Goal: Transaction & Acquisition: Purchase product/service

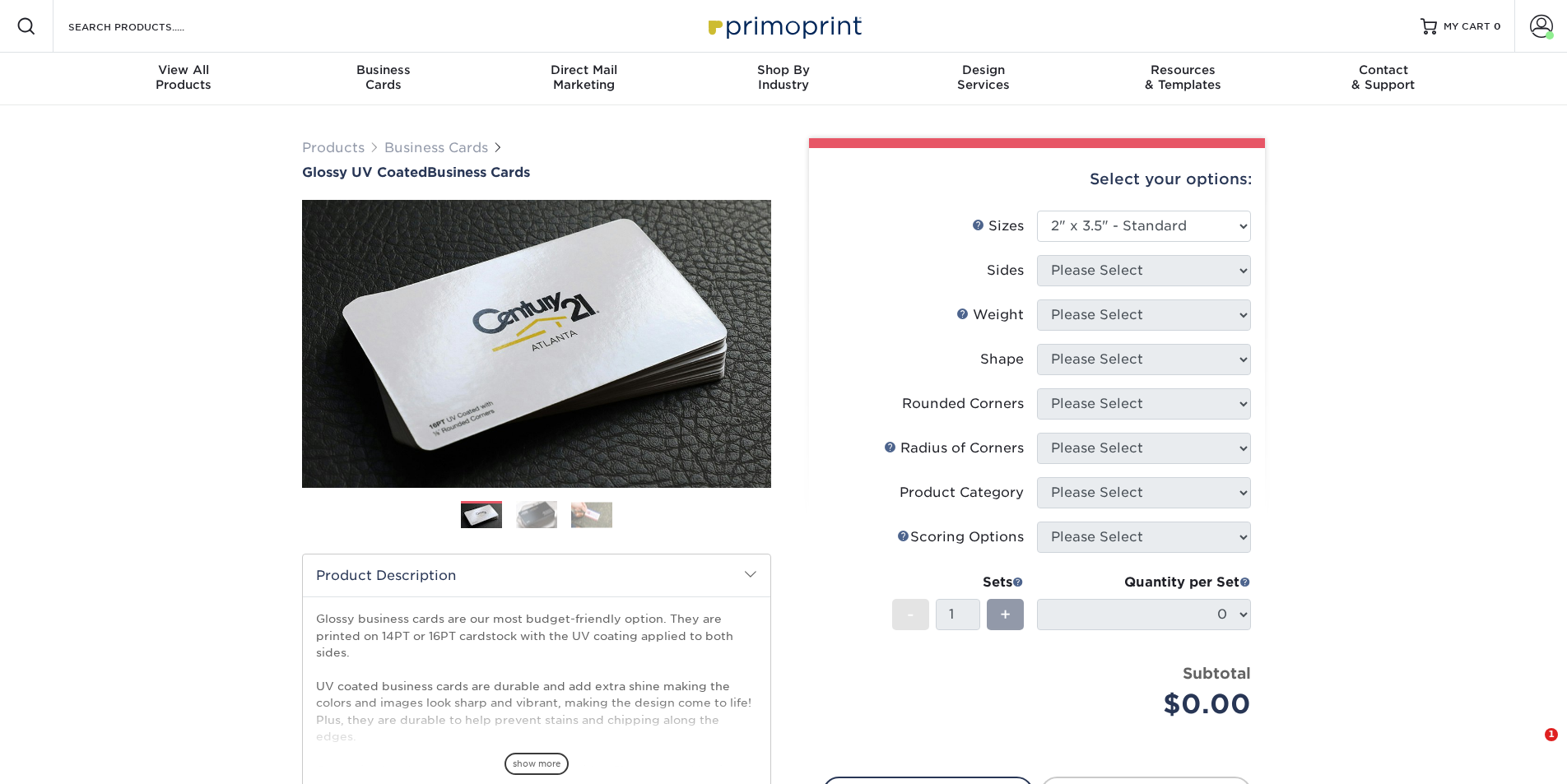
select select "2.00x3.50"
click at [1152, 222] on select "Please Select 1.5" x 3.5" - Mini 1.75" x 3.5" - Mini 2" x 2" - Square 2" x 3" -…" at bounding box center [1144, 226] width 214 height 31
click at [1037, 211] on select "Please Select 1.5" x 3.5" - Mini 1.75" x 3.5" - Mini 2" x 2" - Square 2" x 3" -…" at bounding box center [1144, 226] width 214 height 31
click at [1371, 322] on div "Products Business Cards Glossy UV Coated Business Cards Previous Next" at bounding box center [784, 544] width 1567 height 878
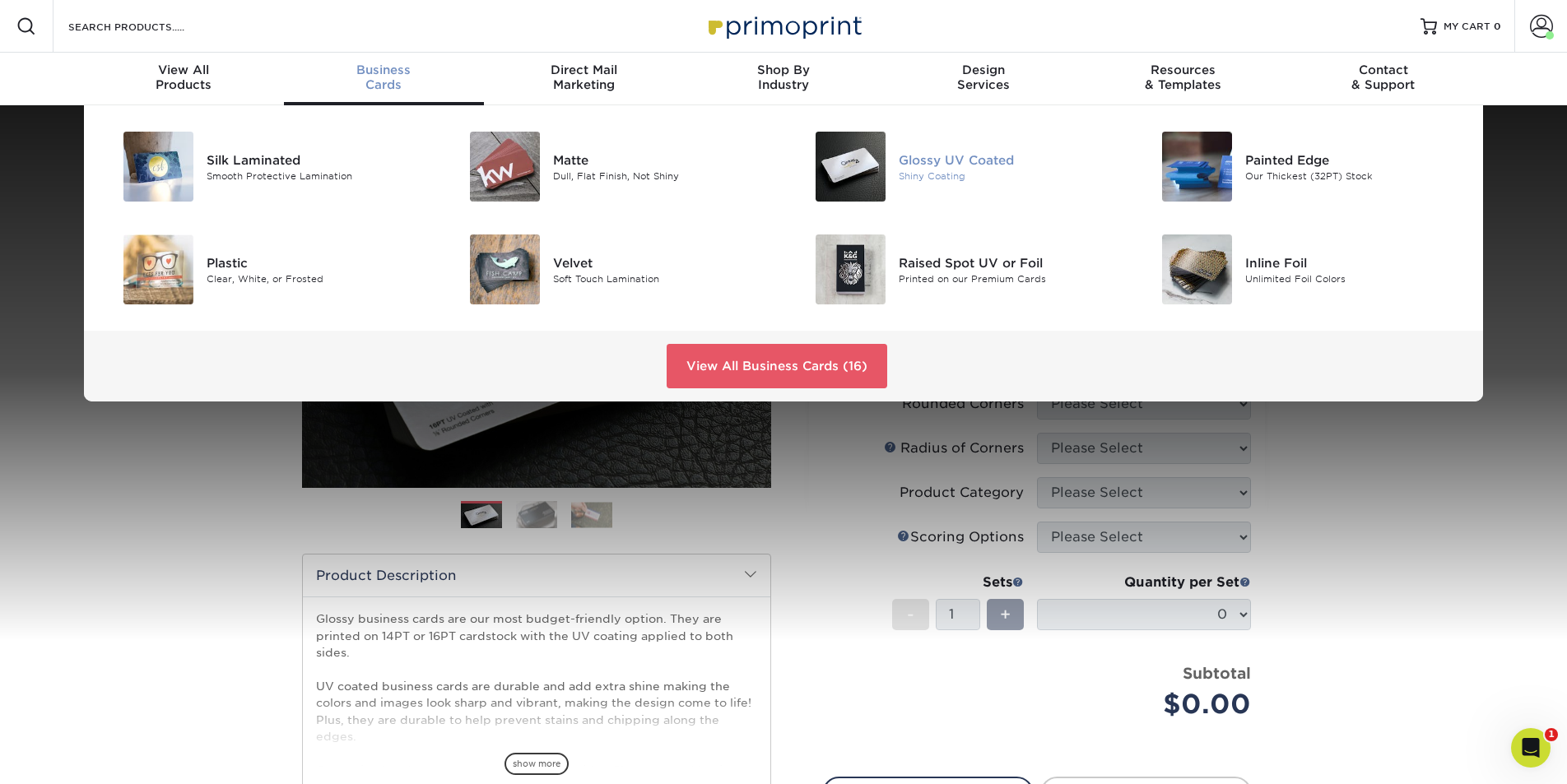
drag, startPoint x: 858, startPoint y: 176, endPoint x: 836, endPoint y: 165, distance: 24.6
click at [858, 176] on img at bounding box center [851, 167] width 70 height 70
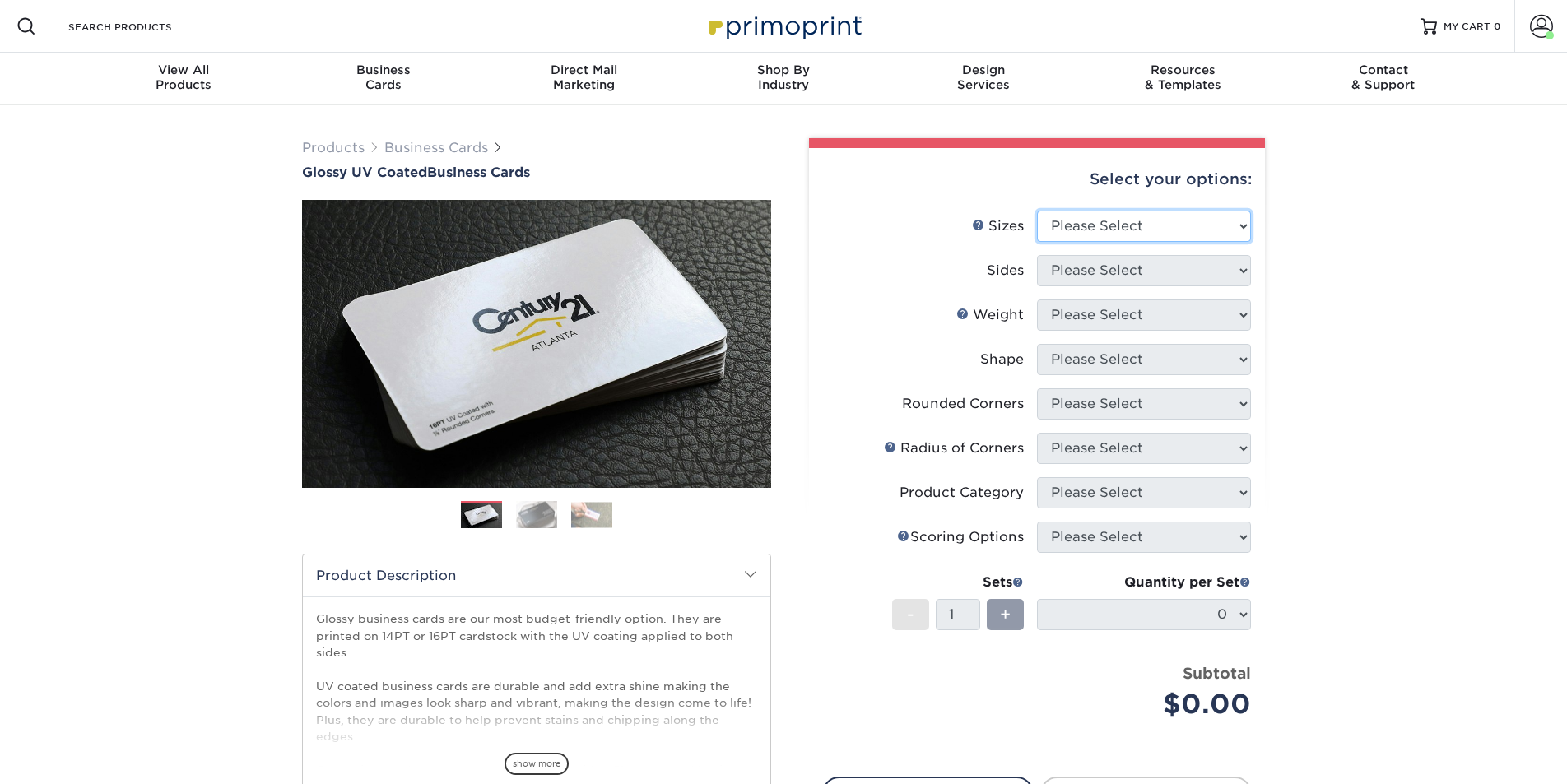
click at [1234, 230] on select "Please Select 1.5" x 3.5" - Mini 1.75" x 3.5" - Mini 2" x 2" - Square 2" x 3" -…" at bounding box center [1144, 226] width 214 height 31
select select "2.00x3.50"
click at [1037, 211] on select "Please Select 1.5" x 3.5" - Mini 1.75" x 3.5" - Mini 2" x 2" - Square 2" x 3" -…" at bounding box center [1144, 226] width 214 height 31
click at [1206, 277] on select "Please Select Print Both Sides Print Front Only" at bounding box center [1144, 271] width 214 height 31
select select "32d3c223-f82c-492b-b915-ba065a00862f"
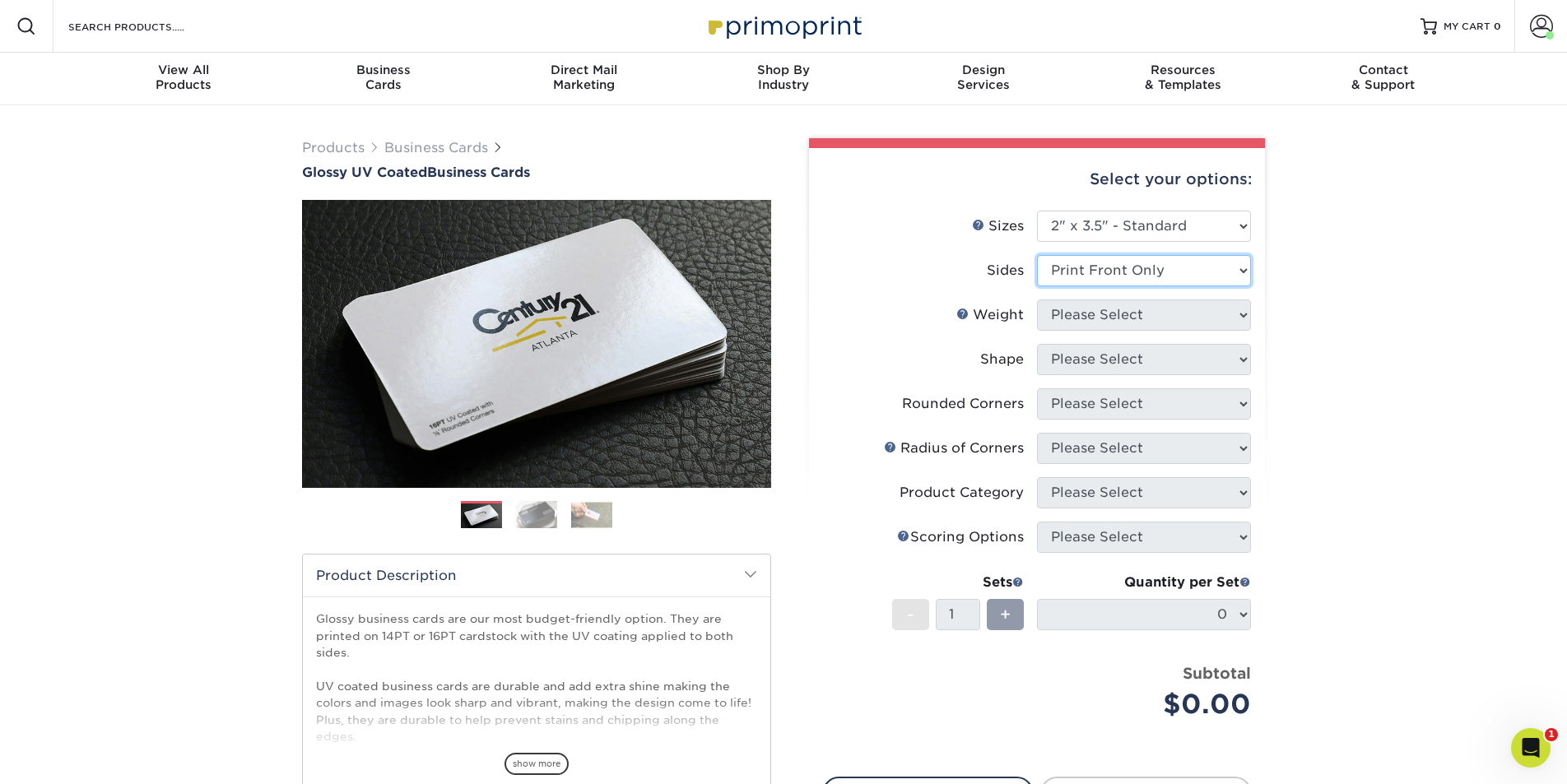
click at [1037, 255] on select "Please Select Print Both Sides Print Front Only" at bounding box center [1144, 271] width 214 height 31
click at [1209, 309] on select "Please Select 16PT 14PT" at bounding box center [1144, 314] width 214 height 31
select select "16PT"
click at [1037, 299] on select "Please Select 16PT 14PT" at bounding box center [1144, 314] width 214 height 31
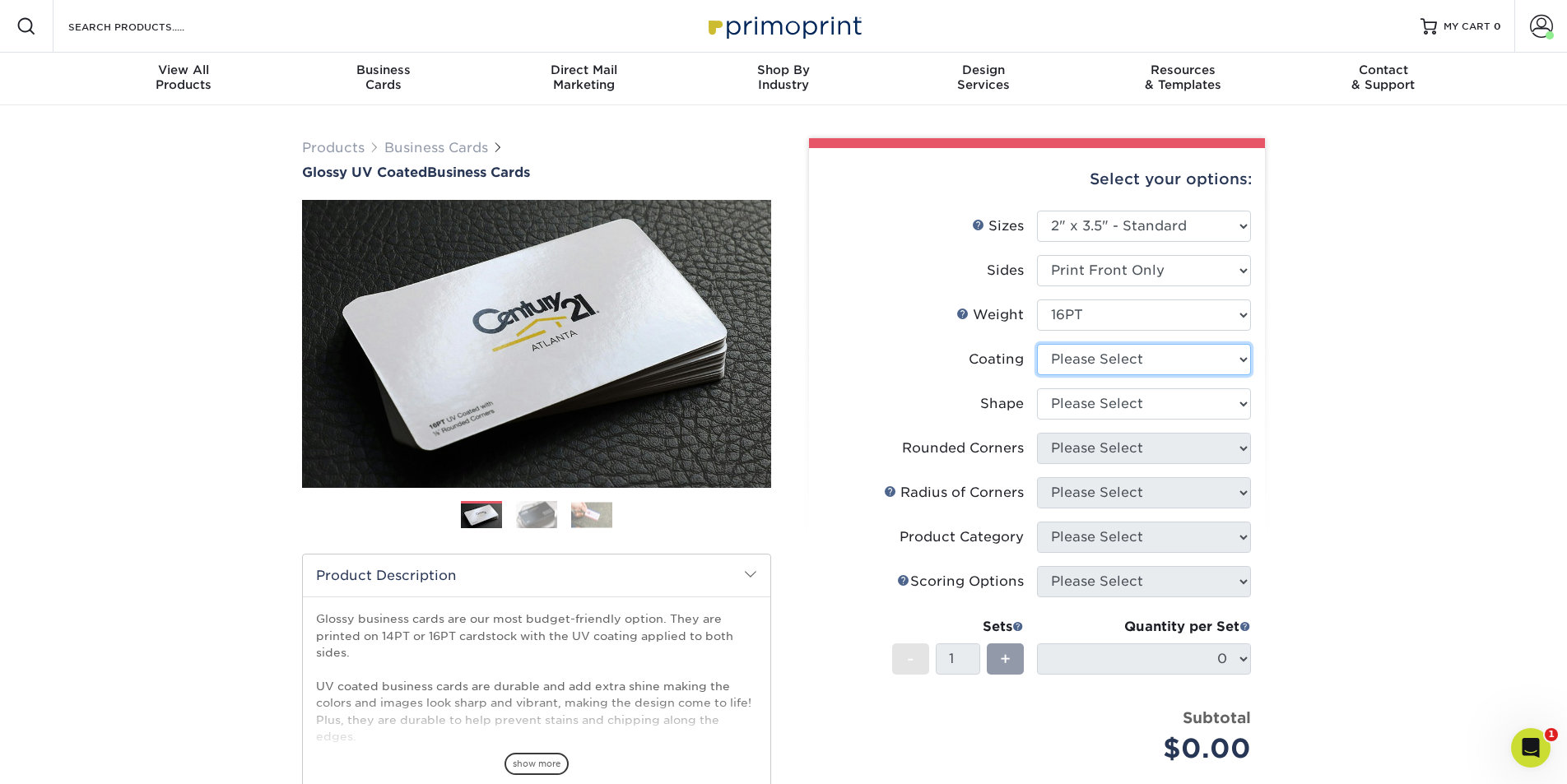
click at [1182, 356] on select at bounding box center [1144, 359] width 214 height 31
select select "1e8116af-acfc-44b1-83dc-8181aa338834"
click at [1037, 344] on select at bounding box center [1144, 359] width 214 height 31
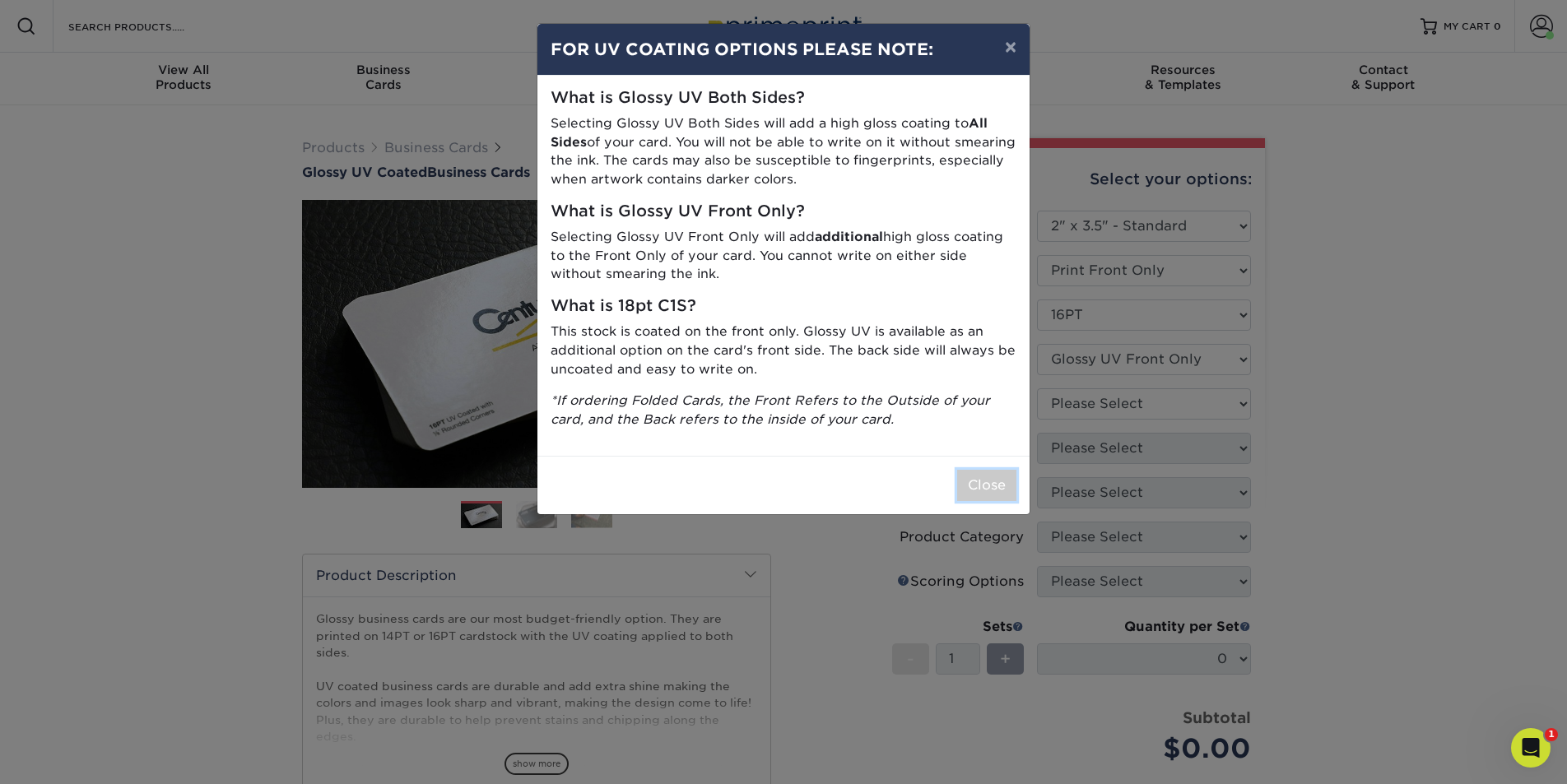
click at [971, 476] on button "Close" at bounding box center [986, 485] width 59 height 31
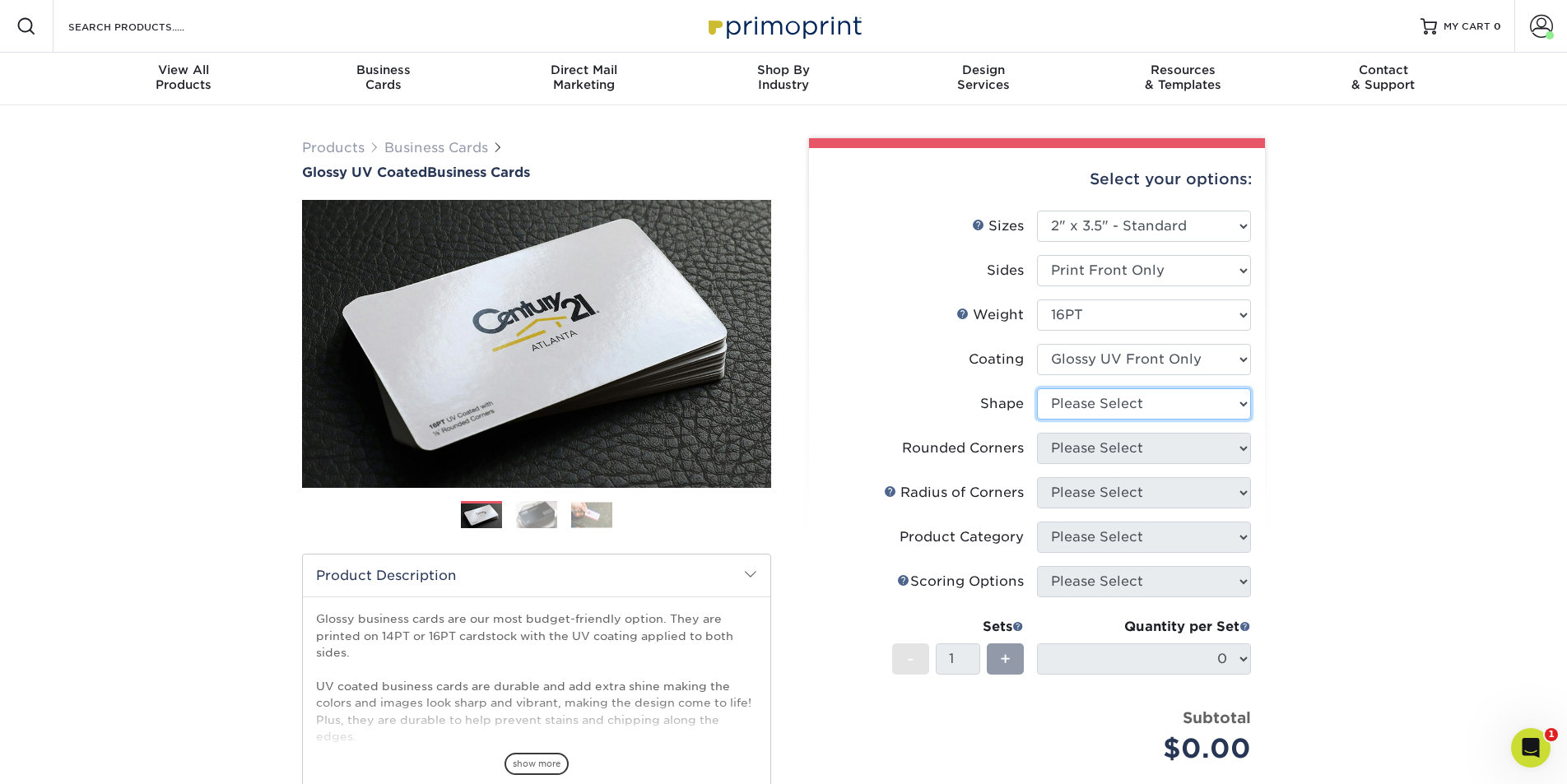
click at [1167, 406] on select "Please Select Standard" at bounding box center [1144, 403] width 214 height 31
select select "standard"
click at [1037, 388] on select "Please Select Standard" at bounding box center [1144, 403] width 214 height 31
click at [1147, 441] on select "Please Select Yes - Round 2 Corners Yes - Round 4 Corners No" at bounding box center [1144, 448] width 214 height 31
select select "0"
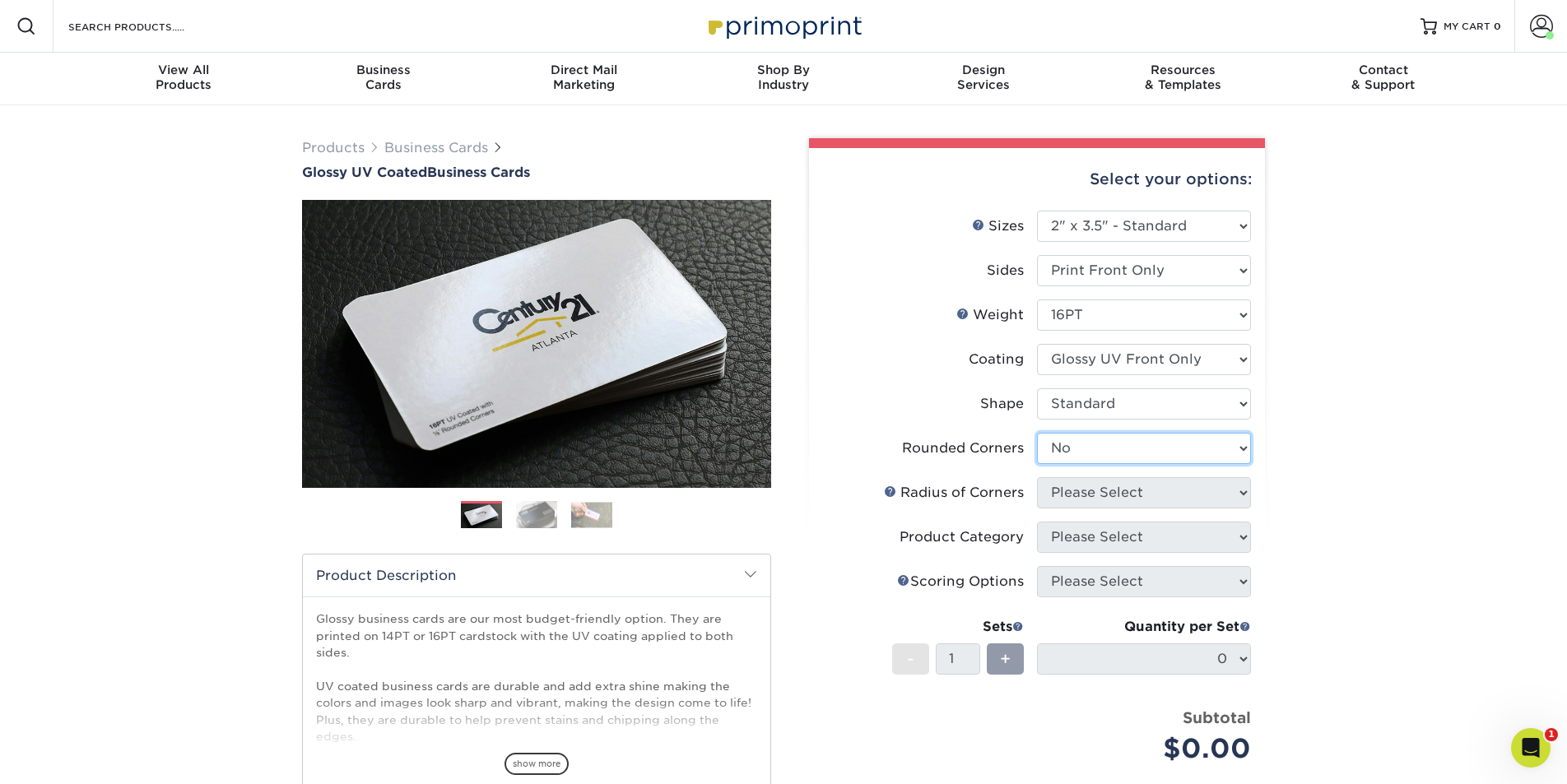
click at [1037, 433] on select "Please Select Yes - Round 2 Corners Yes - Round 4 Corners No" at bounding box center [1144, 448] width 214 height 31
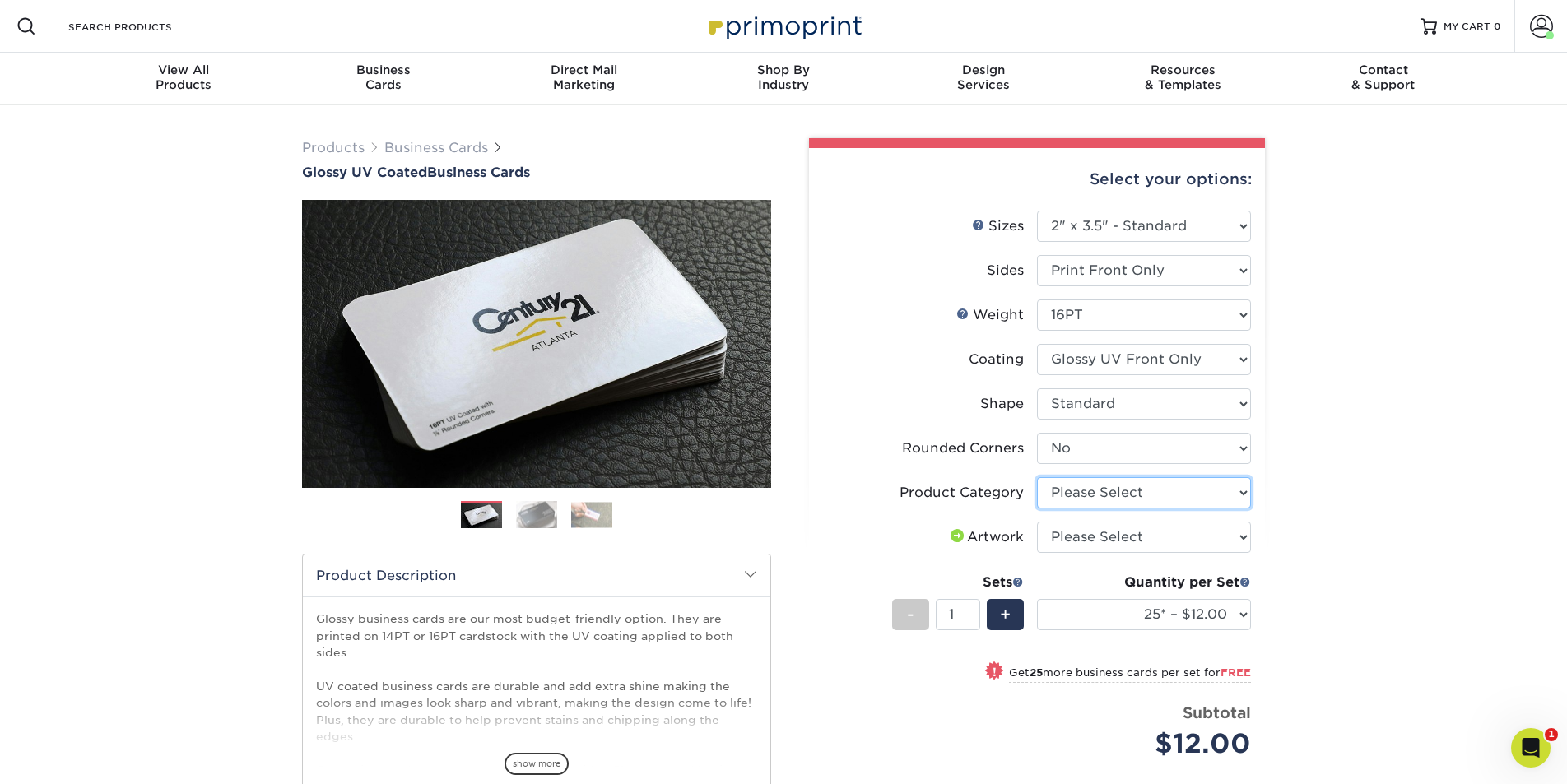
click at [1203, 495] on select "Please Select Business Cards" at bounding box center [1144, 492] width 214 height 31
select select "3b5148f1-0588-4f88-a218-97bcfdce65c1"
click at [1037, 477] on select "Please Select Business Cards" at bounding box center [1144, 492] width 214 height 31
click at [1207, 541] on select "Please Select I will upload files I need a design - $100" at bounding box center [1144, 537] width 214 height 31
select select "upload"
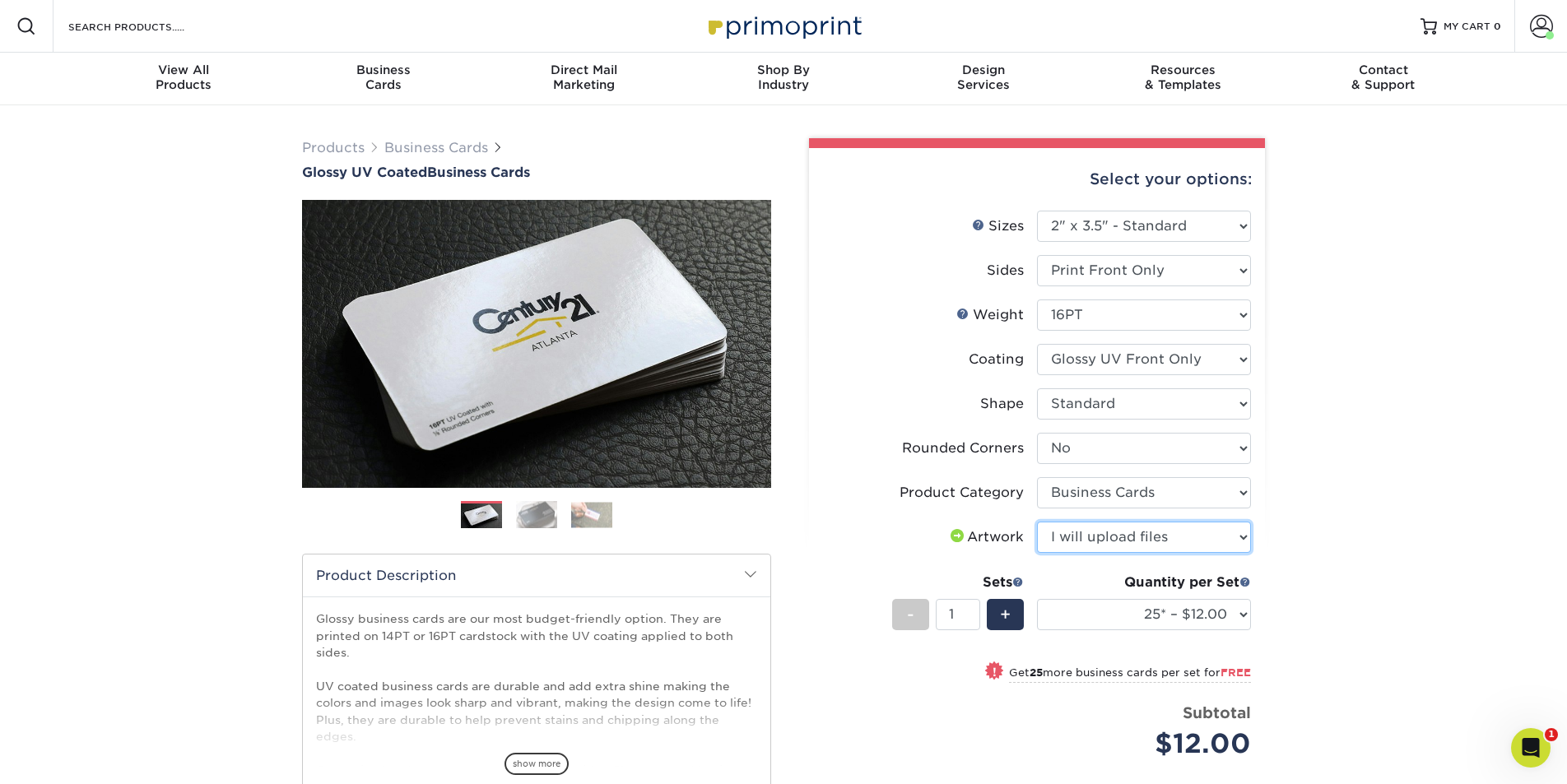
click at [1037, 521] on select "Please Select I will upload files I need a design - $100" at bounding box center [1144, 537] width 214 height 31
click at [1214, 618] on select "25* – $12.00 50* – $12.00 100* – $12.00 250* – $21.00 500 – $42.00 1000 – $53.0…" at bounding box center [1144, 614] width 214 height 31
select select "500 – $42.00"
click at [1037, 599] on select "25* – $12.00 50* – $12.00 100* – $12.00 250* – $21.00 500 – $42.00 1000 – $53.0…" at bounding box center [1144, 614] width 214 height 31
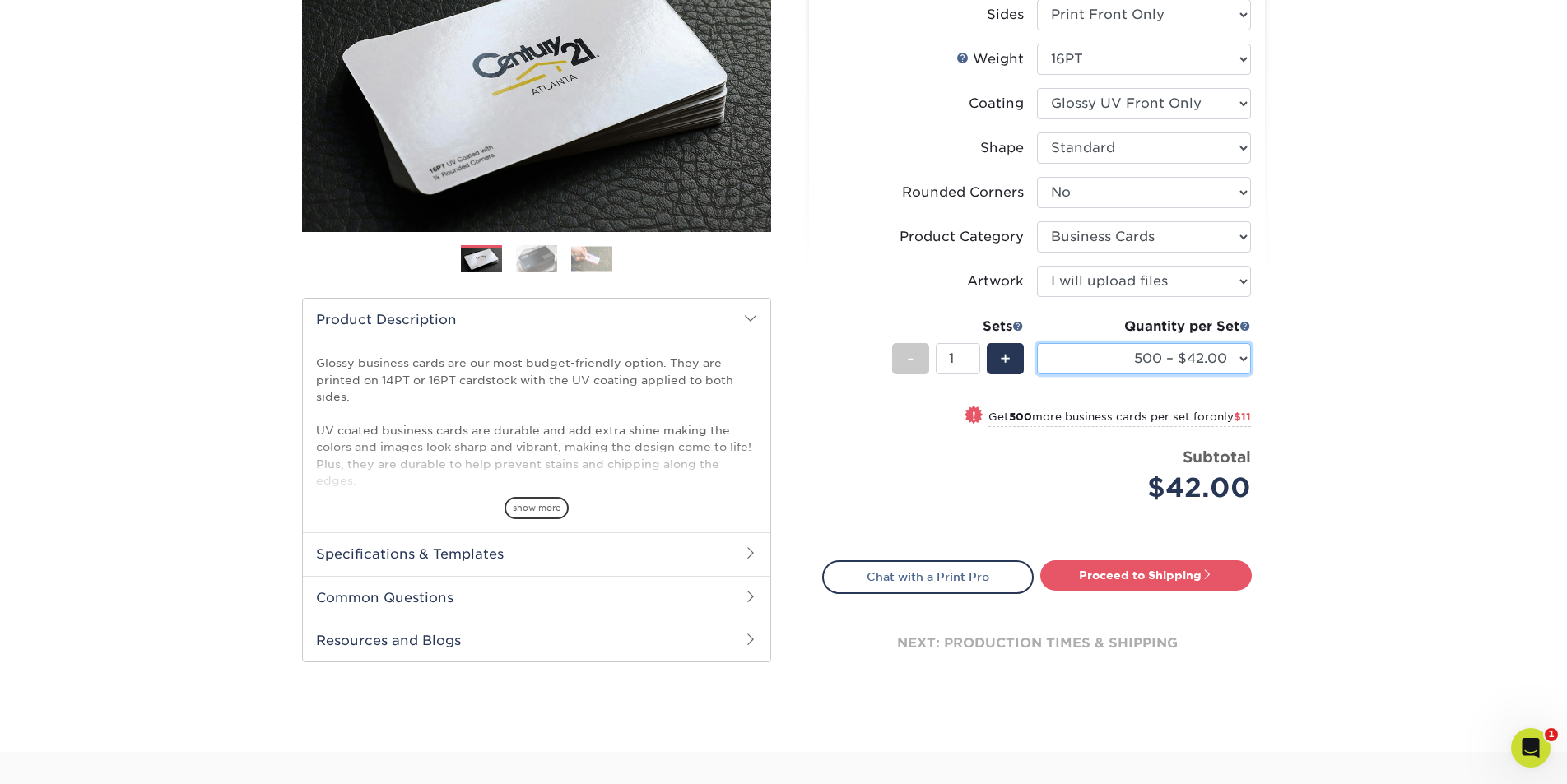
scroll to position [256, 0]
click at [1111, 580] on link "Proceed to Shipping" at bounding box center [1146, 573] width 212 height 30
type input "Set 1"
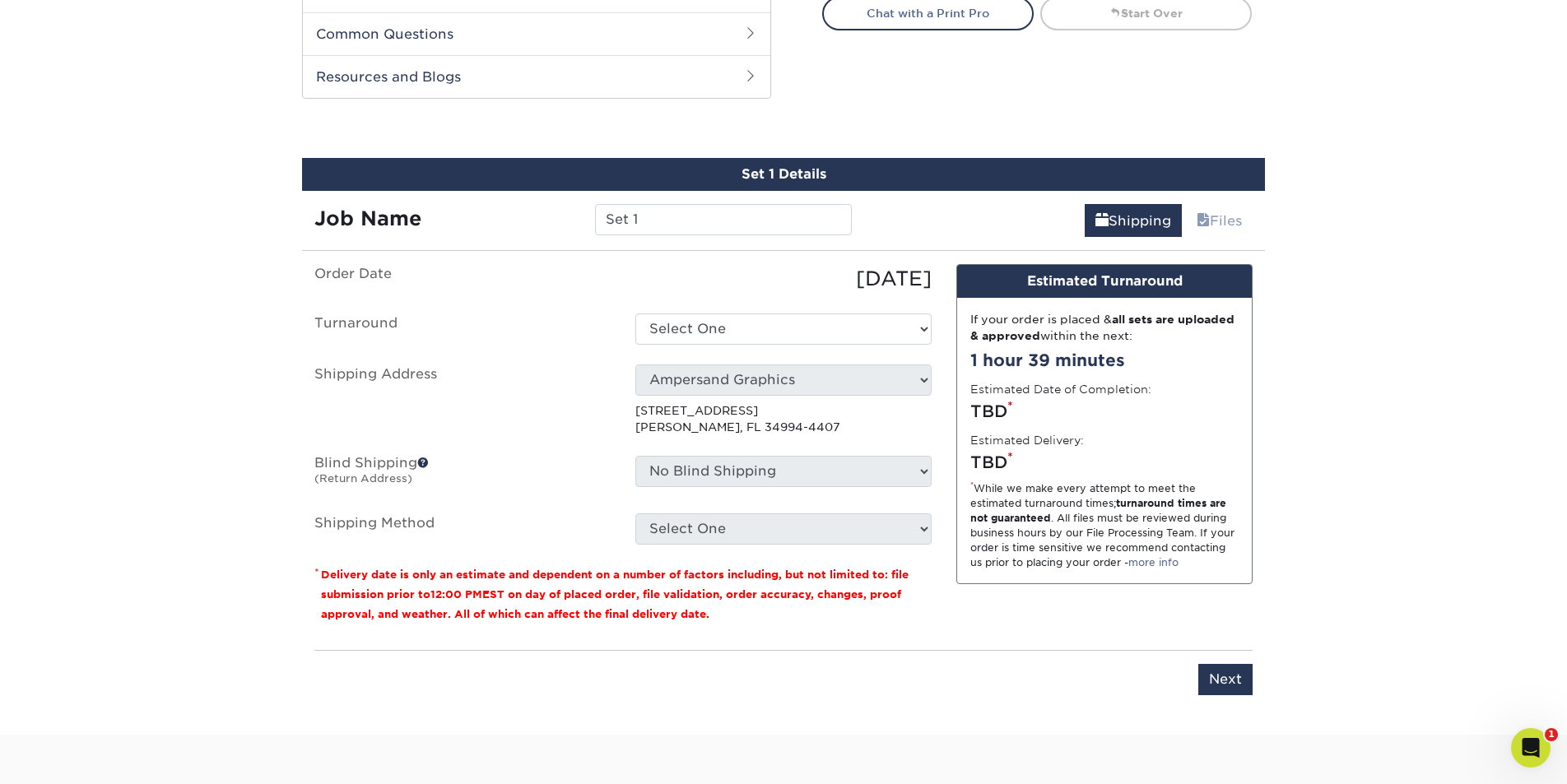
scroll to position [861, 0]
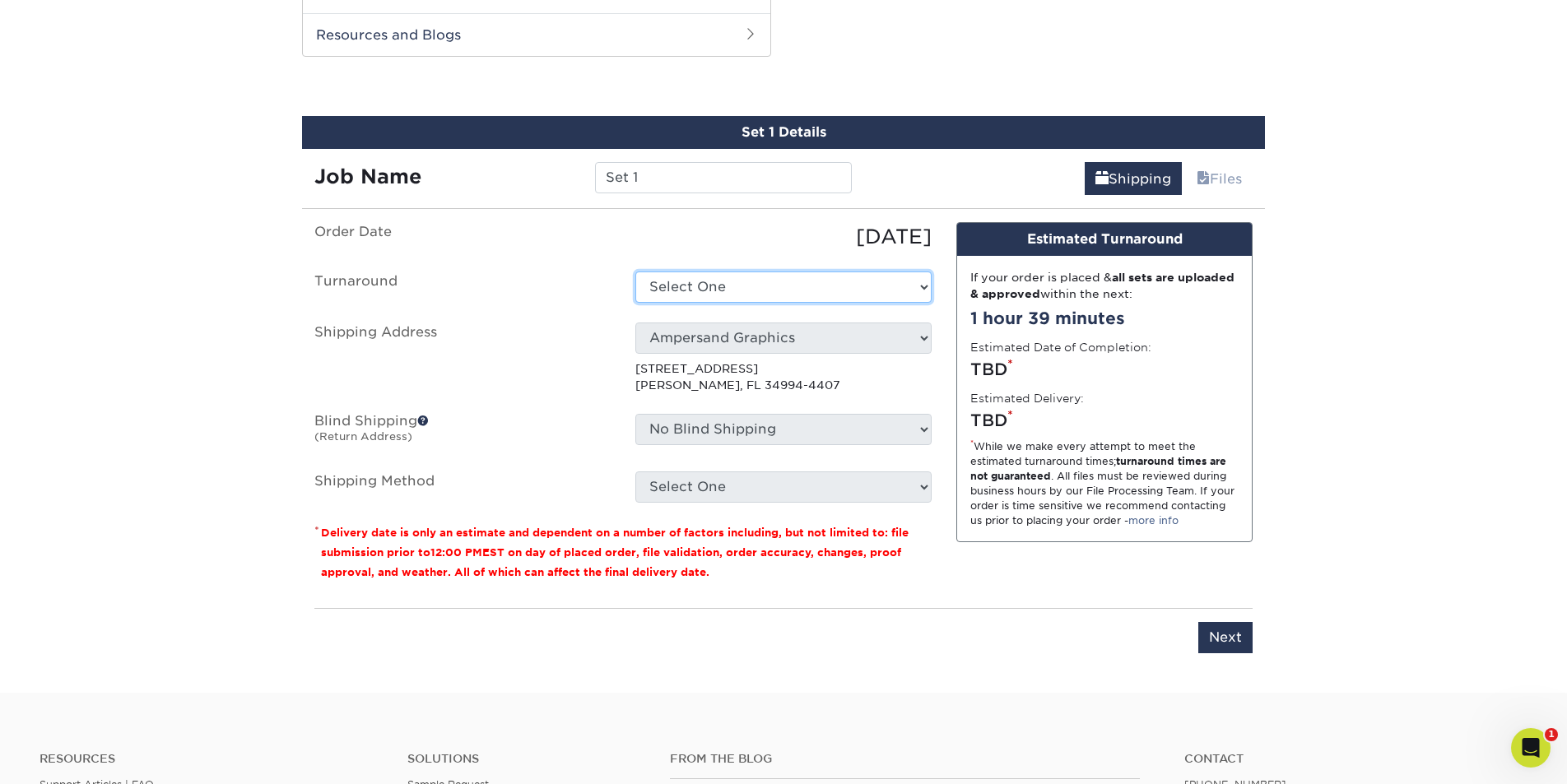
click at [757, 281] on select "Select One 2-4 Business Days 2 Day Next Business Day" at bounding box center [784, 287] width 296 height 31
select select "aceed033-6e52-4dcf-a4e3-62a72737fa53"
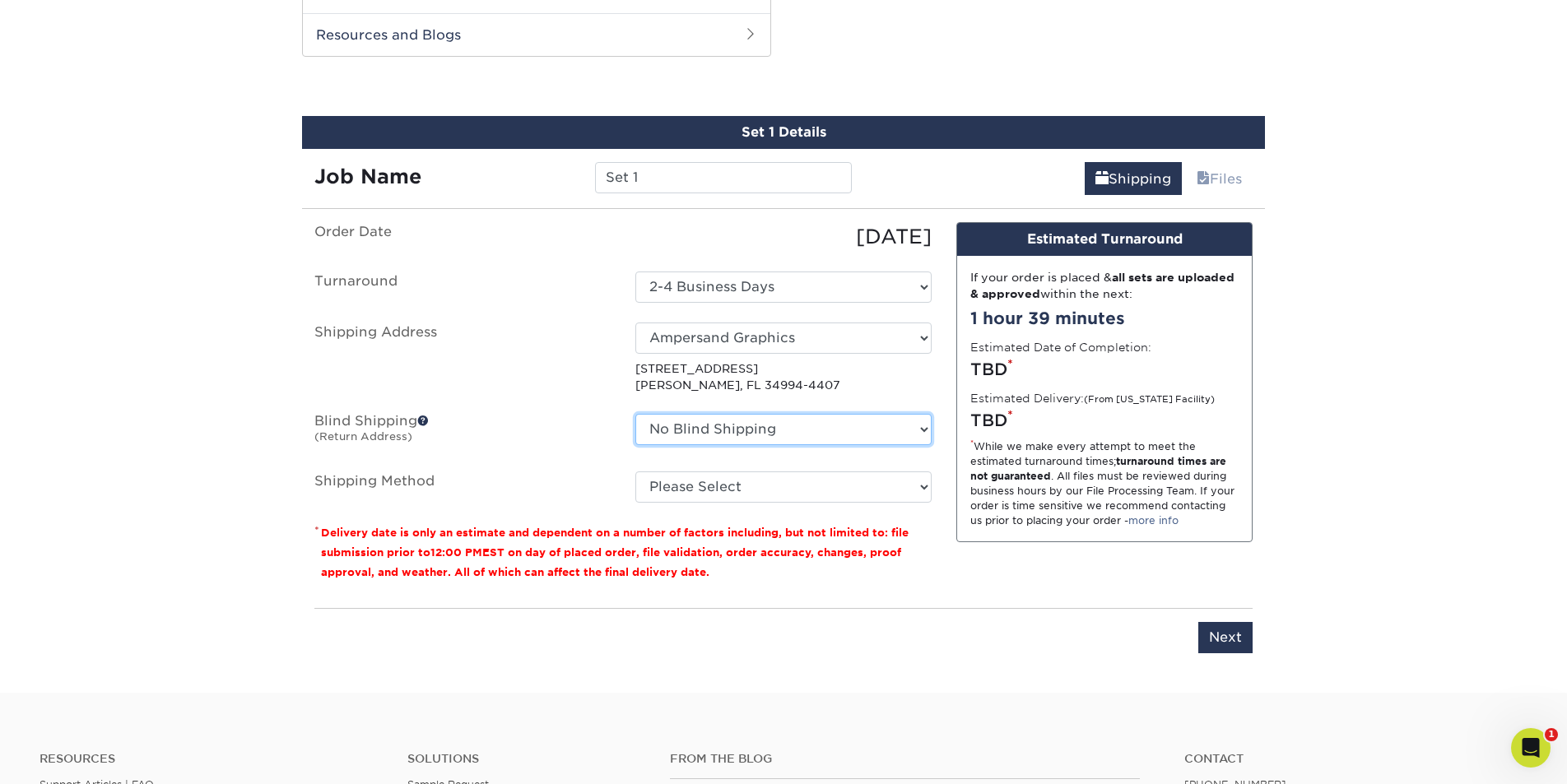
click at [853, 431] on select "No Blind Shipping Ampersand Graphics + Add New Address" at bounding box center [784, 429] width 296 height 31
select select "260382"
click at [636, 414] on select "No Blind Shipping Ampersand Graphics + Add New Address" at bounding box center [784, 429] width 296 height 31
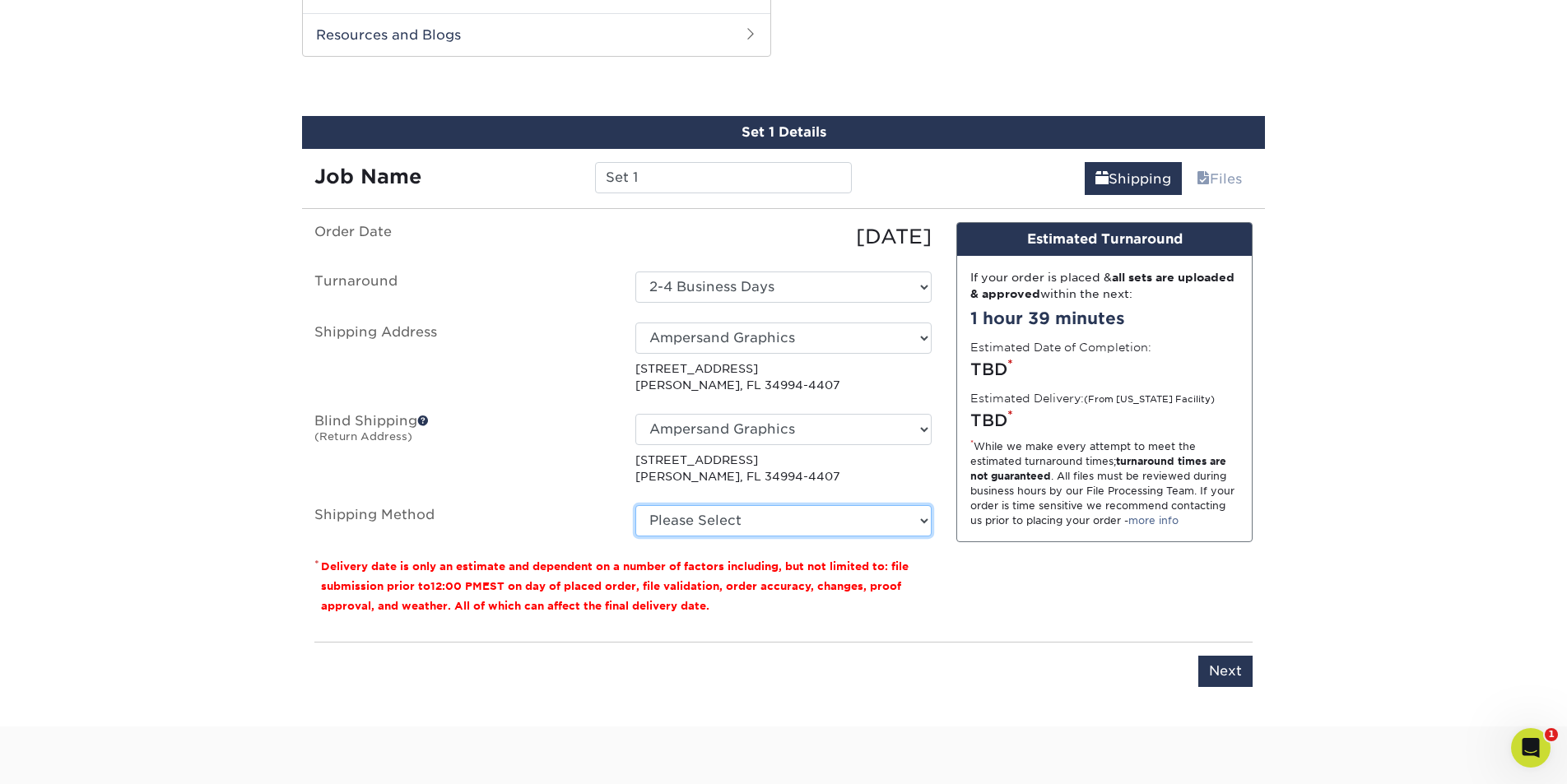
click at [846, 530] on select "Please Select Ground Shipping (+$8.96) 3 Day Shipping Service (+$15.34) 2 Day A…" at bounding box center [784, 521] width 296 height 31
select select "03"
click at [636, 505] on select "Please Select Ground Shipping (+$8.96) 3 Day Shipping Service (+$15.34) 2 Day A…" at bounding box center [784, 521] width 296 height 31
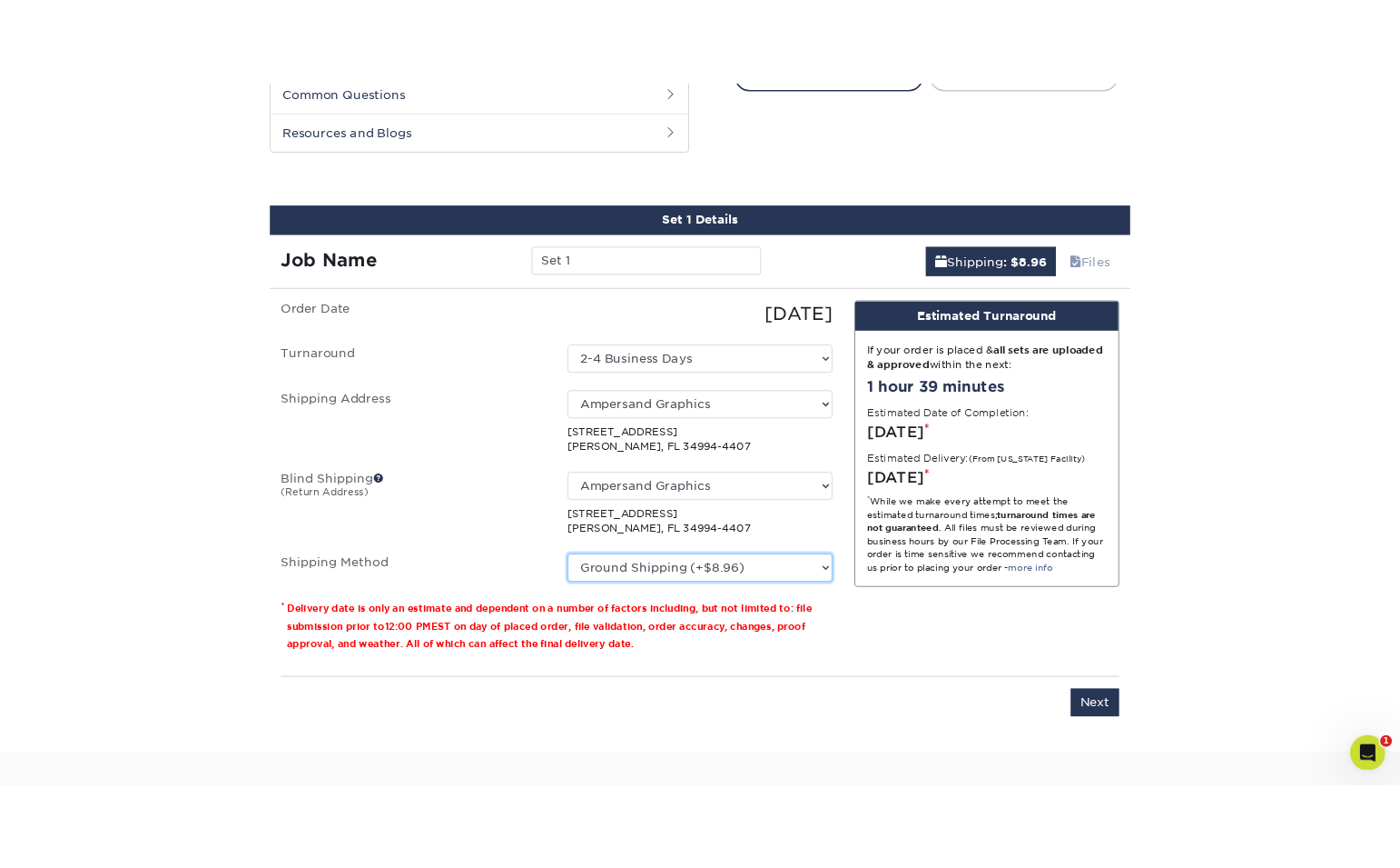
scroll to position [911, 0]
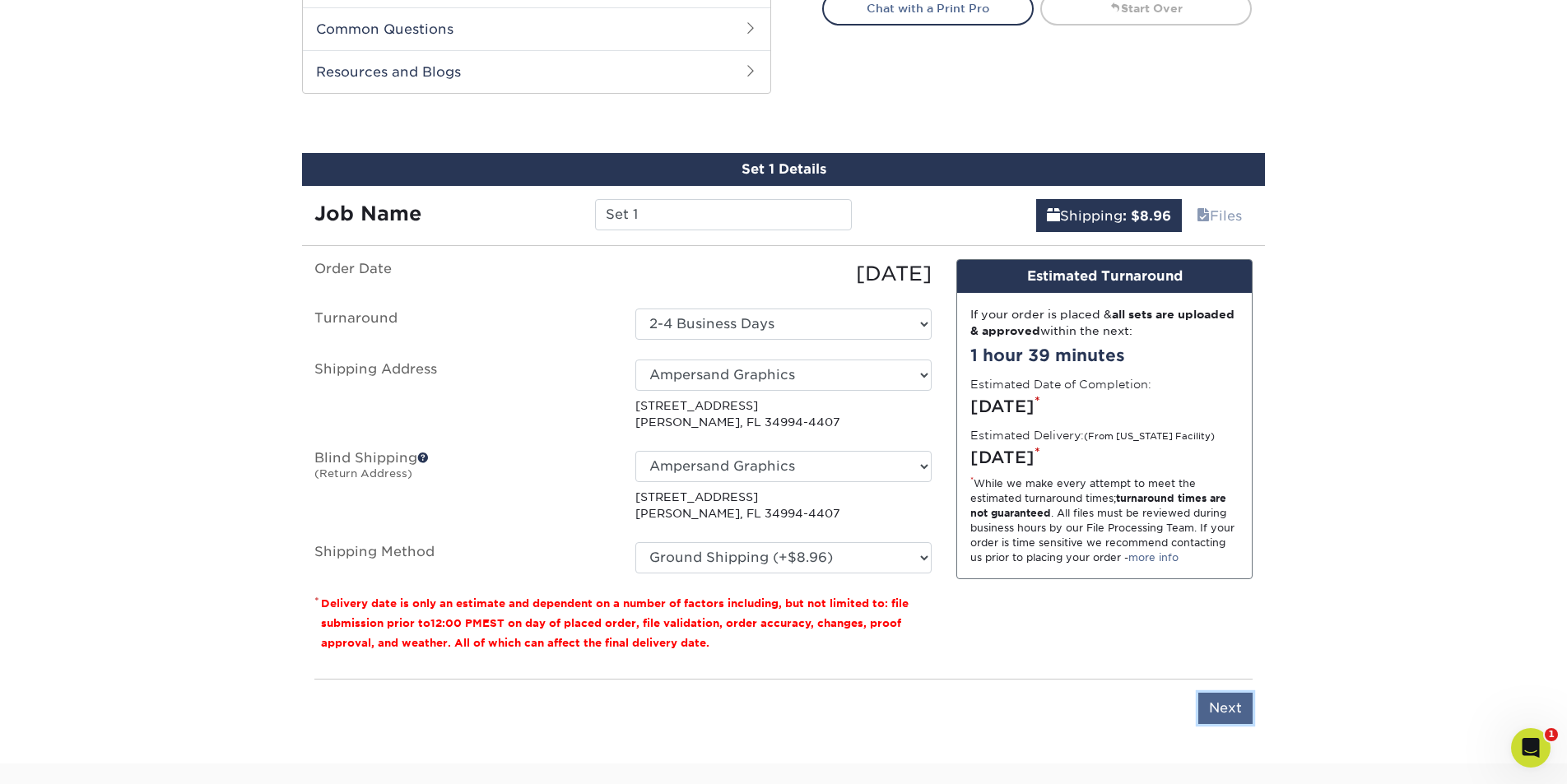
click at [1234, 706] on input "Next" at bounding box center [1225, 708] width 55 height 31
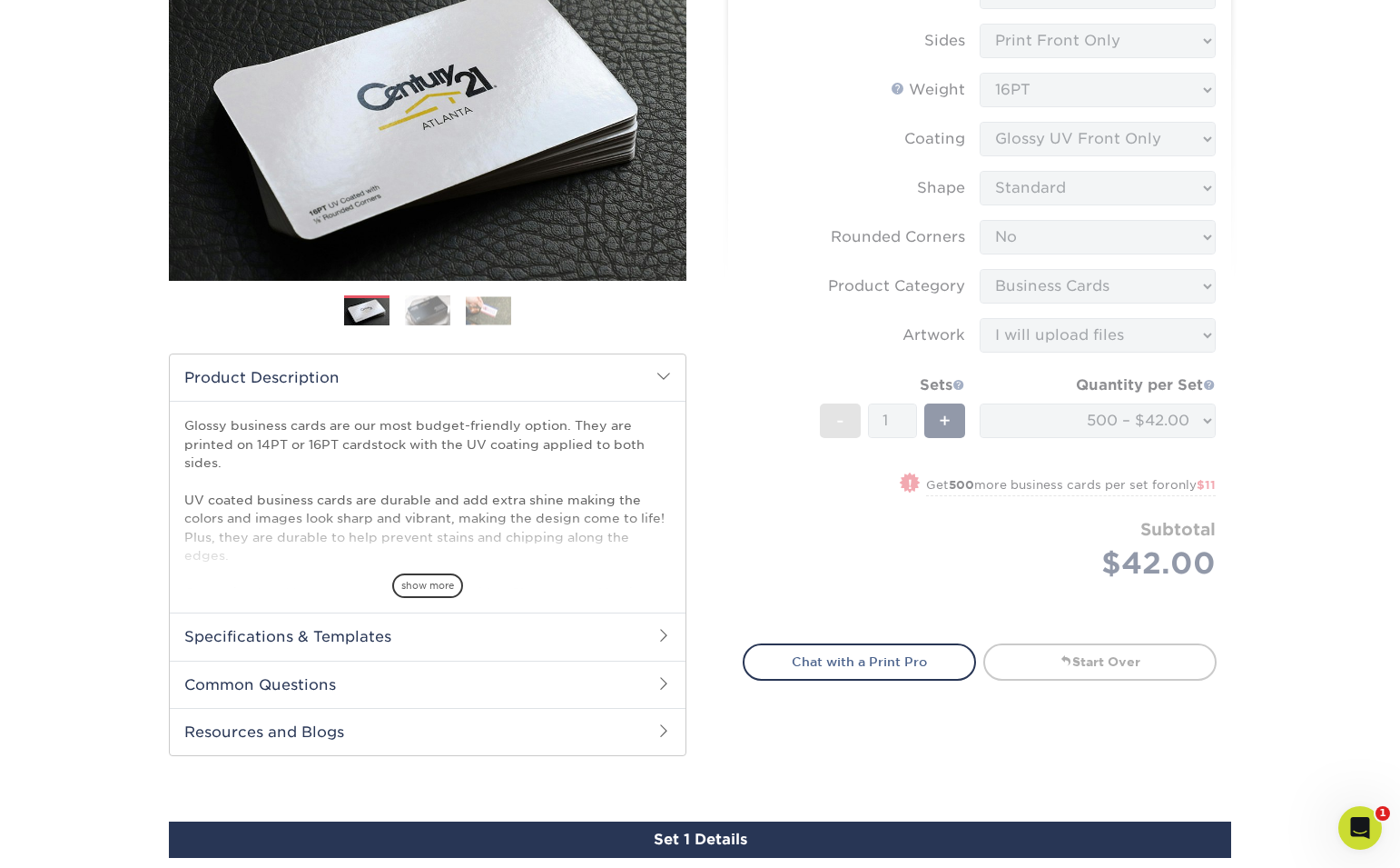
scroll to position [254, 0]
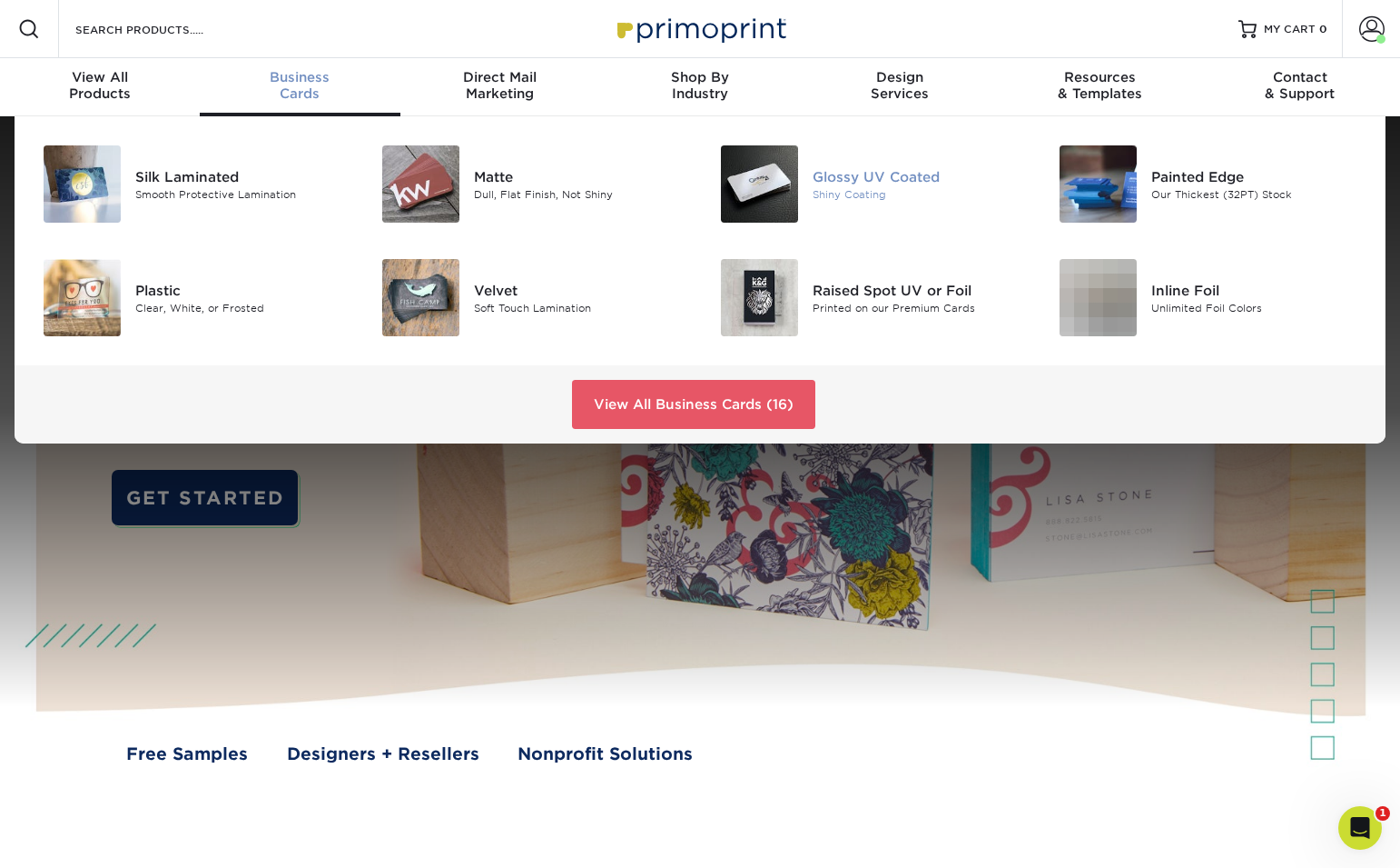
click at [778, 185] on img at bounding box center [760, 184] width 77 height 77
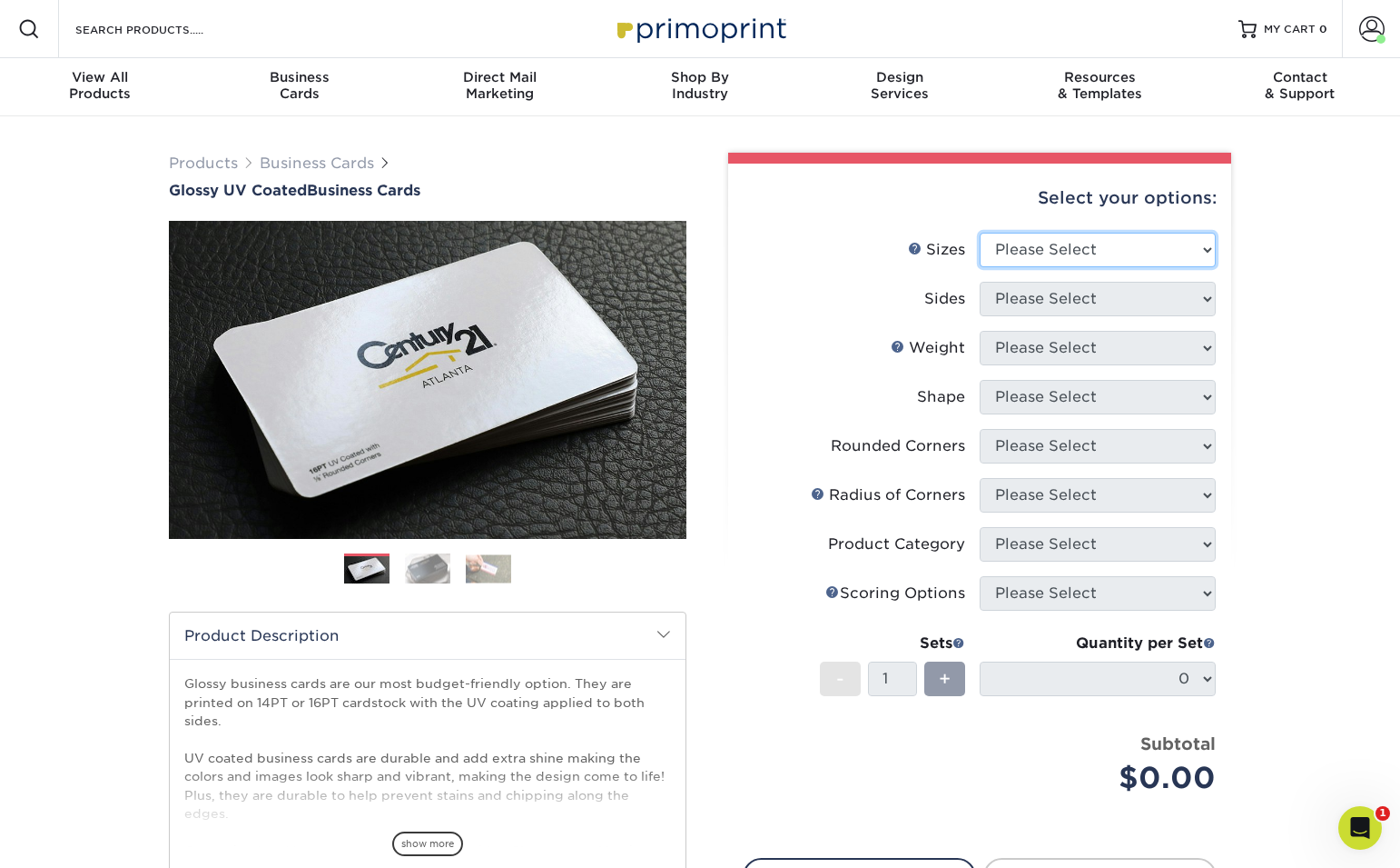
click at [1205, 257] on select "Please Select 1.5" x 3.5" - Mini 1.75" x 3.5" - Mini 2" x 2" - Square 2" x 3" -…" at bounding box center [1097, 249] width 236 height 35
select select "2.00x3.50"
click at [980, 233] on select "Please Select 1.5" x 3.5" - Mini 1.75" x 3.5" - Mini 2" x 2" - Square 2" x 3" -…" at bounding box center [1097, 249] width 236 height 35
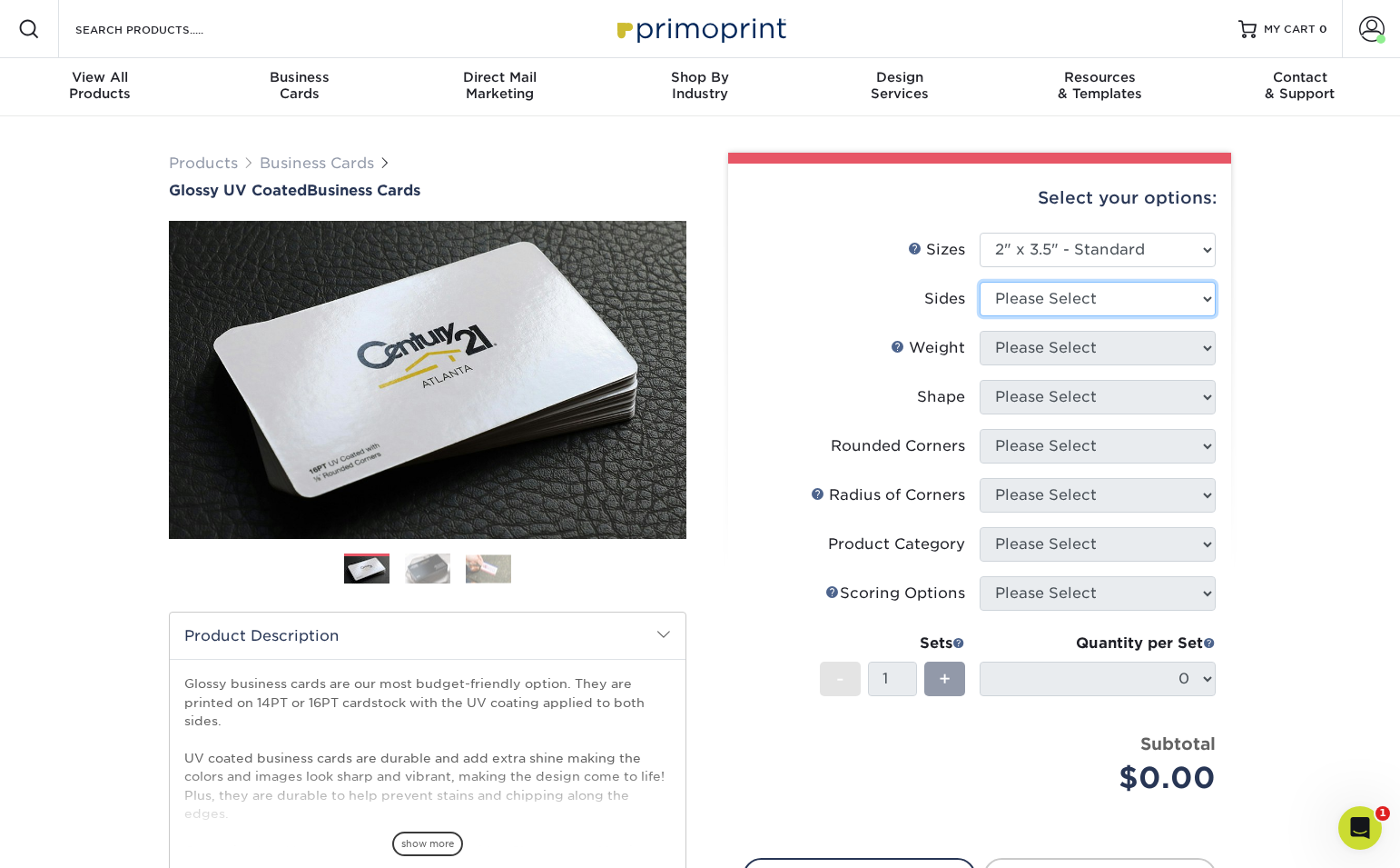
click at [1111, 304] on select "Please Select Print Both Sides Print Front Only" at bounding box center [1097, 299] width 236 height 35
select select "32d3c223-f82c-492b-b915-ba065a00862f"
click at [980, 282] on select "Please Select Print Both Sides Print Front Only" at bounding box center [1097, 299] width 236 height 35
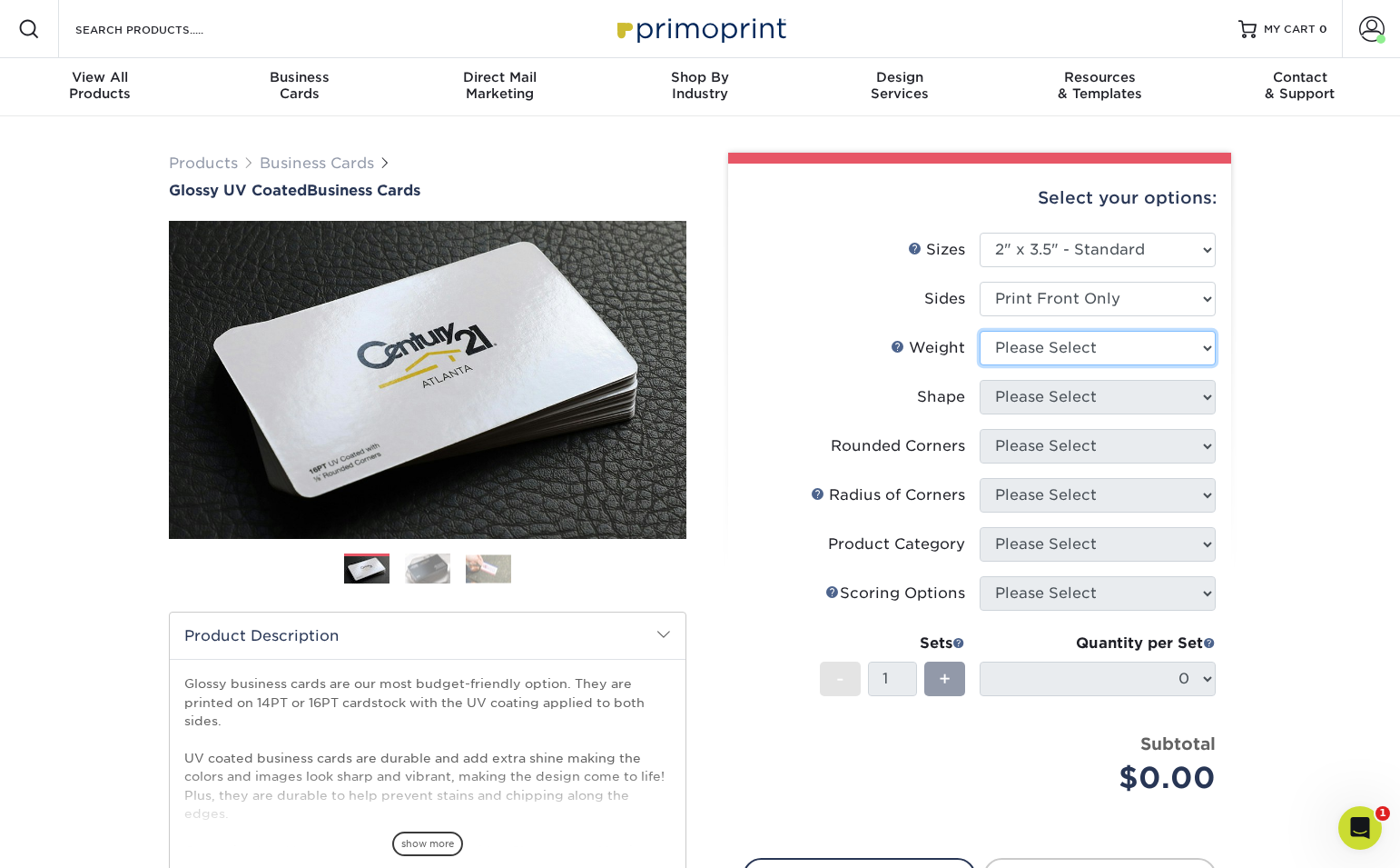
click at [1095, 348] on select "Please Select 16PT 14PT" at bounding box center [1097, 347] width 236 height 35
select select "16PT"
click at [980, 331] on select "Please Select 16PT 14PT" at bounding box center [1097, 347] width 236 height 35
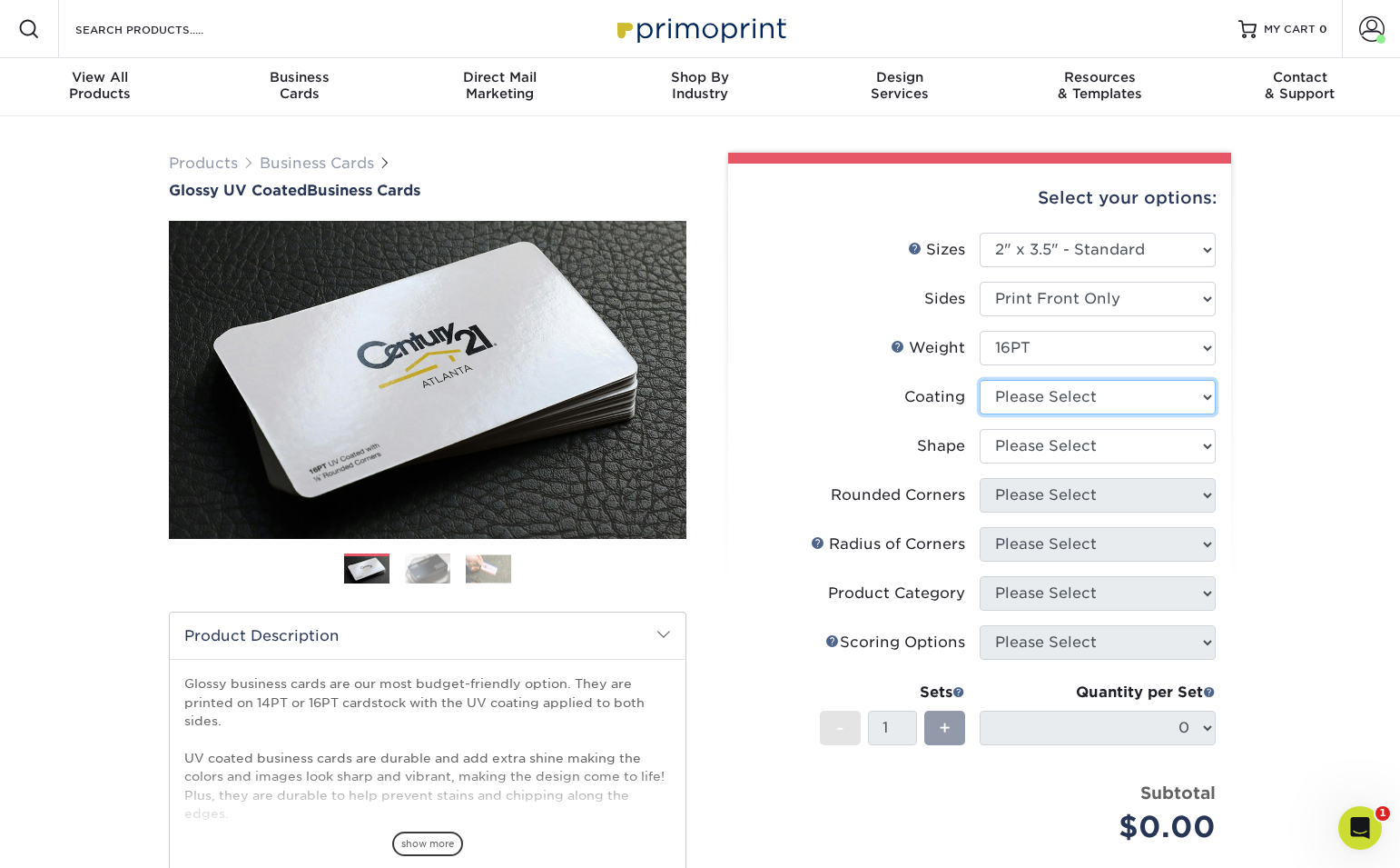
click at [1073, 402] on select at bounding box center [1097, 397] width 236 height 35
select select "1e8116af-acfc-44b1-83dc-8181aa338834"
click at [980, 380] on select at bounding box center [1097, 397] width 236 height 35
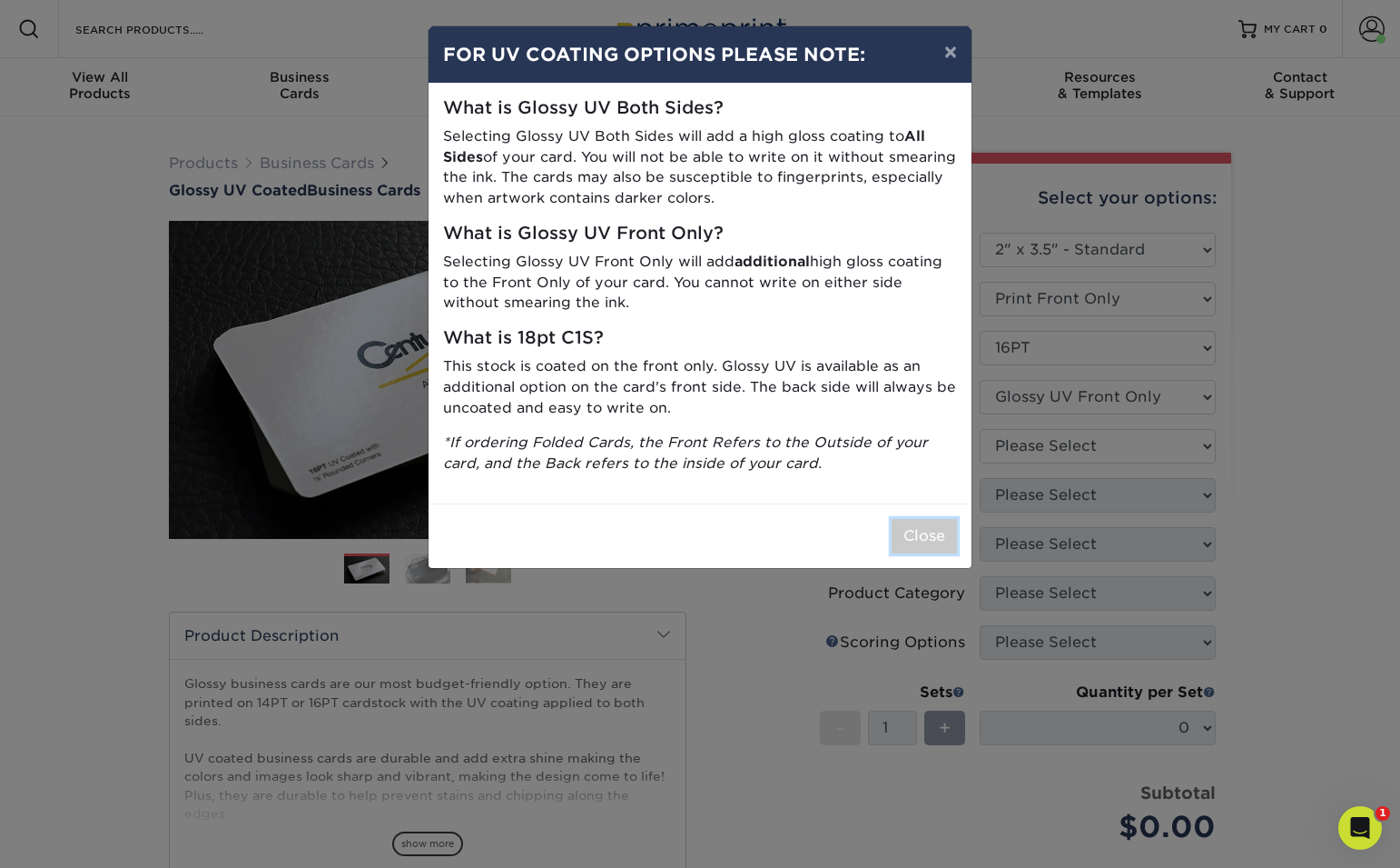
click at [939, 544] on button "Close" at bounding box center [924, 535] width 65 height 35
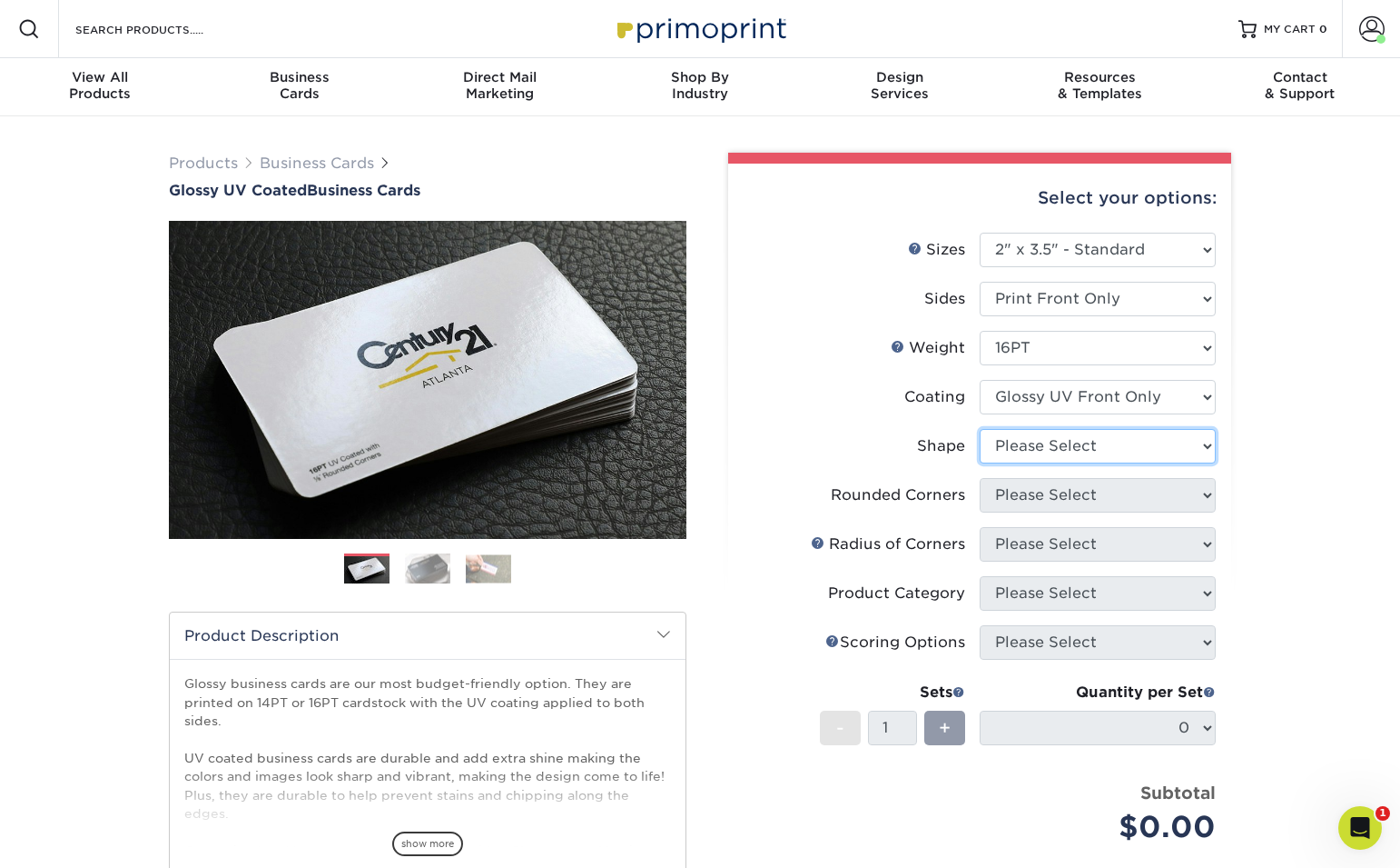
click at [1101, 447] on select "Please Select Standard" at bounding box center [1097, 445] width 236 height 35
select select "standard"
click at [980, 429] on select "Please Select Standard" at bounding box center [1097, 445] width 236 height 35
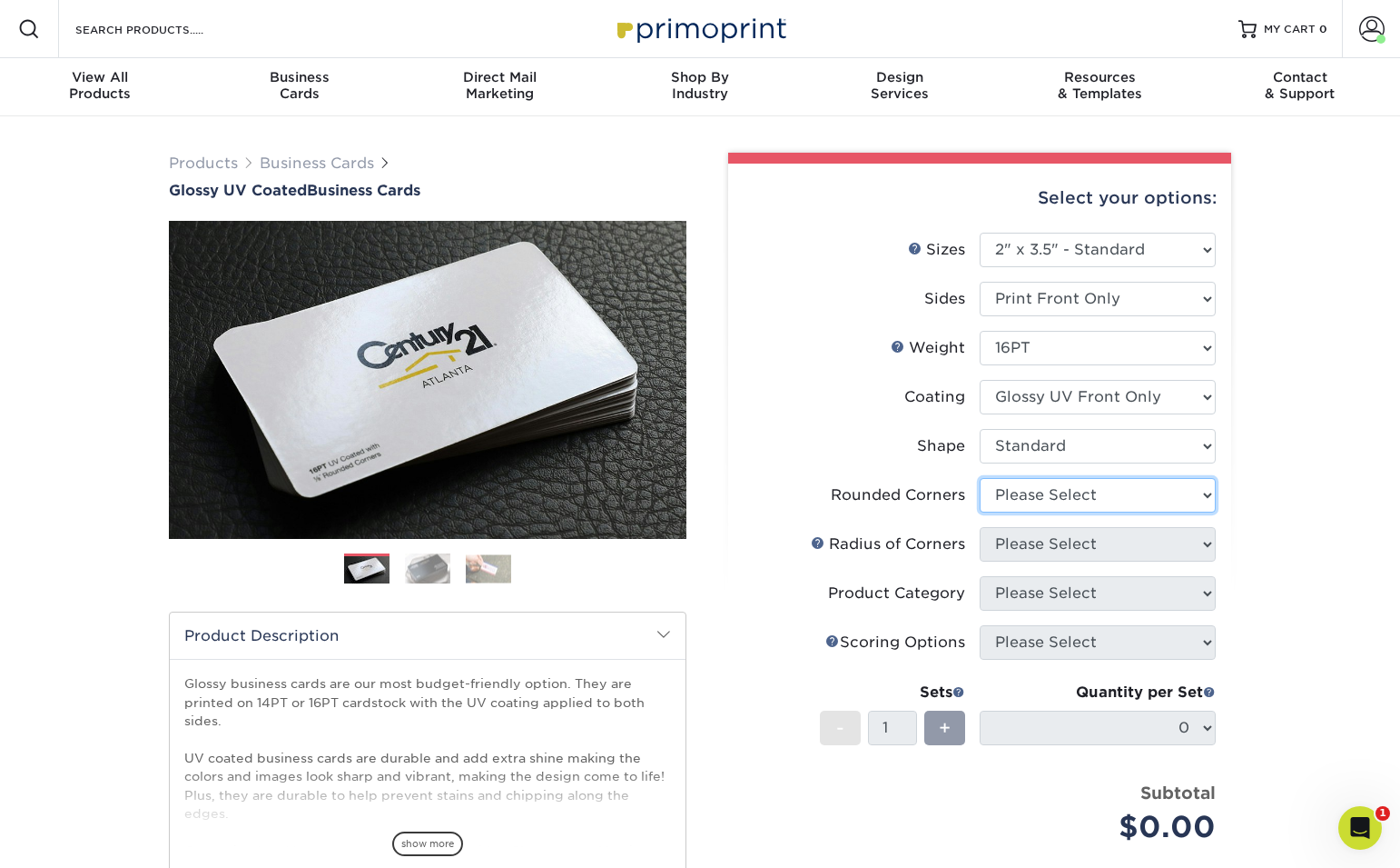
click at [1119, 492] on select "Please Select Yes - Round 2 Corners Yes - Round 4 Corners No" at bounding box center [1097, 495] width 236 height 35
select select "0"
click at [980, 478] on select "Please Select Yes - Round 2 Corners Yes - Round 4 Corners No" at bounding box center [1097, 495] width 236 height 35
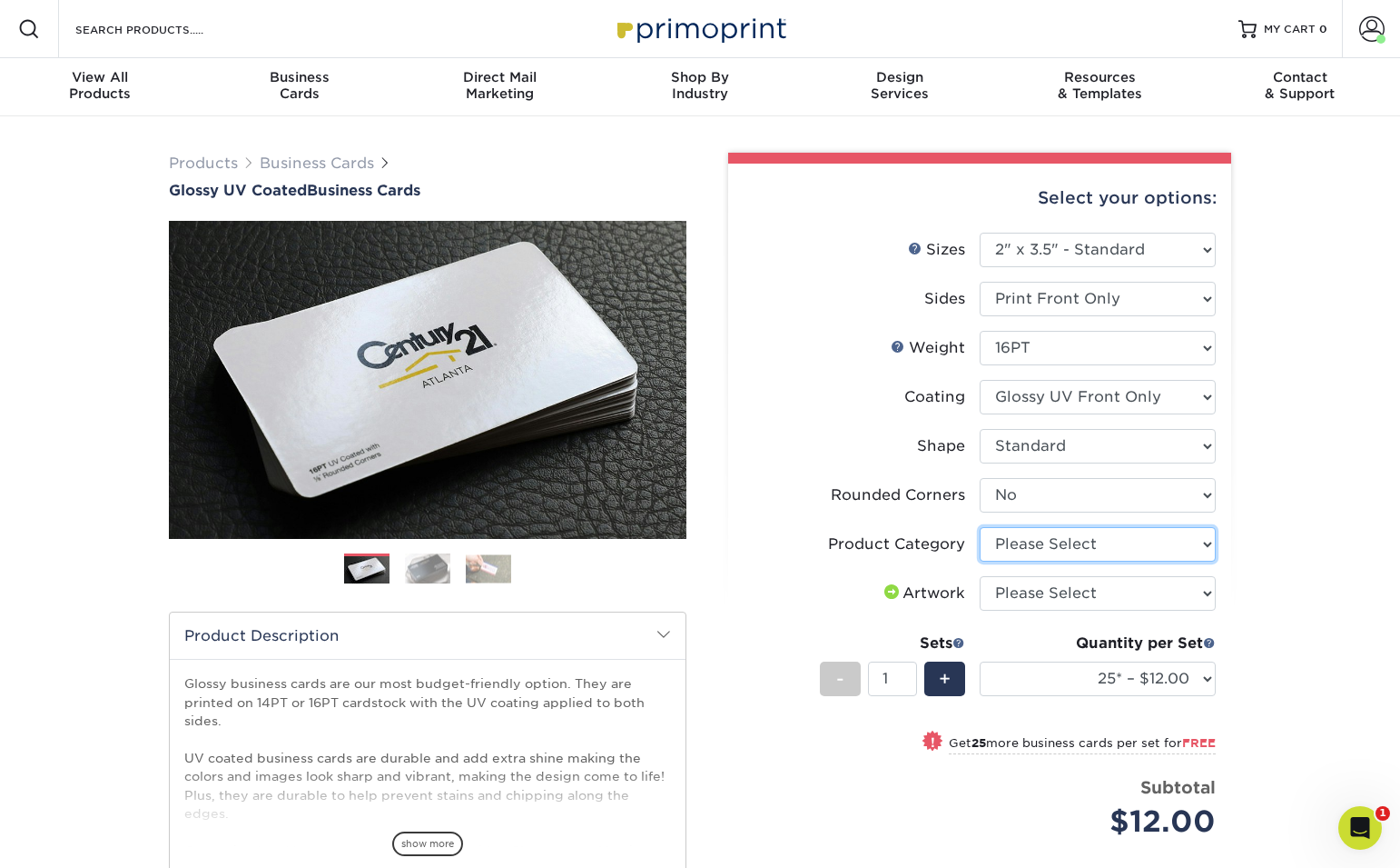
click at [1096, 552] on select "Please Select Business Cards" at bounding box center [1097, 543] width 236 height 35
select select "3b5148f1-0588-4f88-a218-97bcfdce65c1"
click at [980, 527] on select "Please Select Business Cards" at bounding box center [1097, 543] width 236 height 35
click at [1090, 591] on select "Please Select I will upload files I need a design - $100" at bounding box center [1097, 593] width 236 height 35
select select "upload"
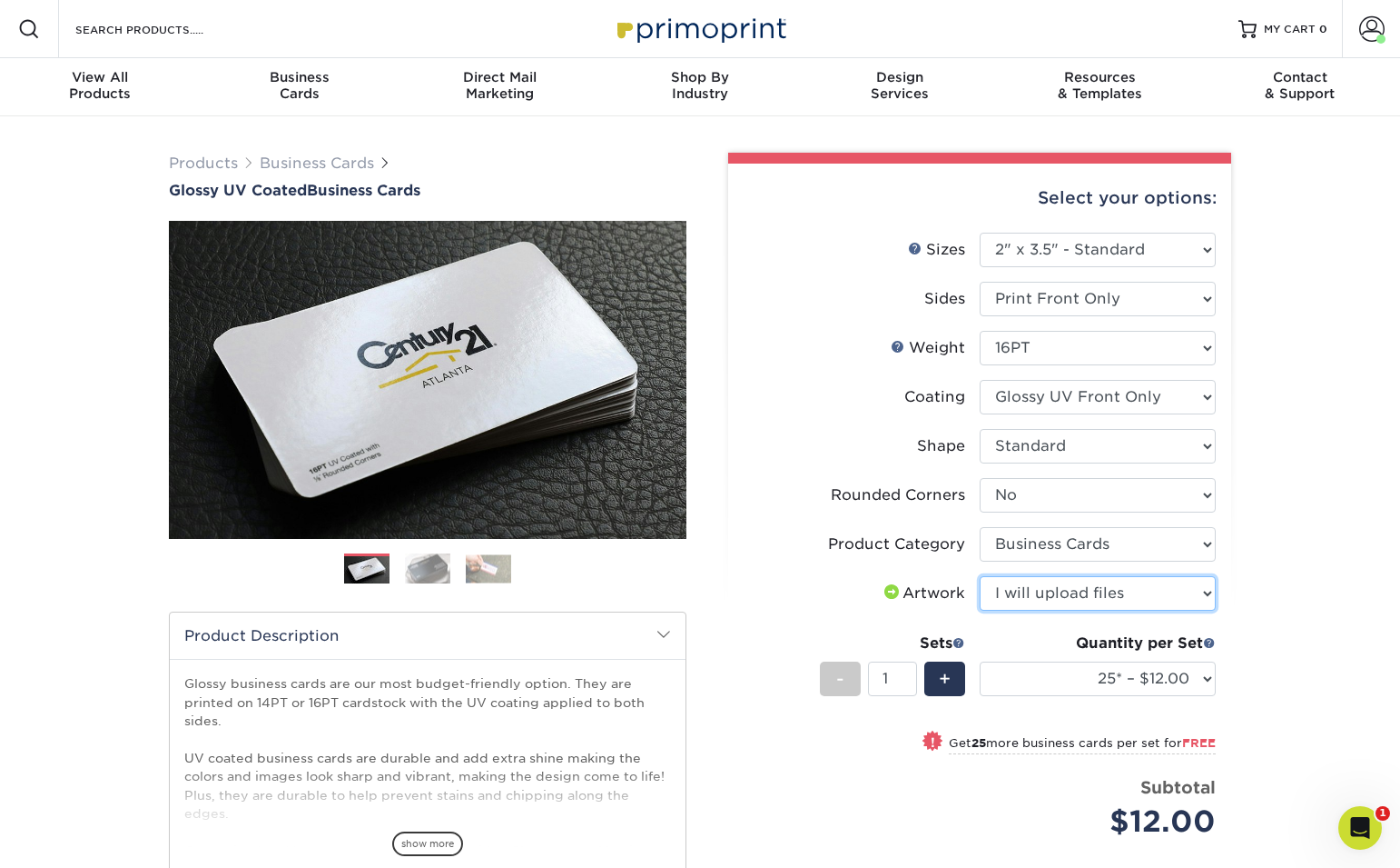
click at [980, 576] on select "Please Select I will upload files I need a design - $100" at bounding box center [1097, 593] width 236 height 35
click at [1103, 674] on select "25* – $12.00 50* – $12.00 100* – $12.00 250* – $21.00 500 – $42.00 1000 – $53.0…" at bounding box center [1097, 678] width 236 height 35
select select "500 – $42.00"
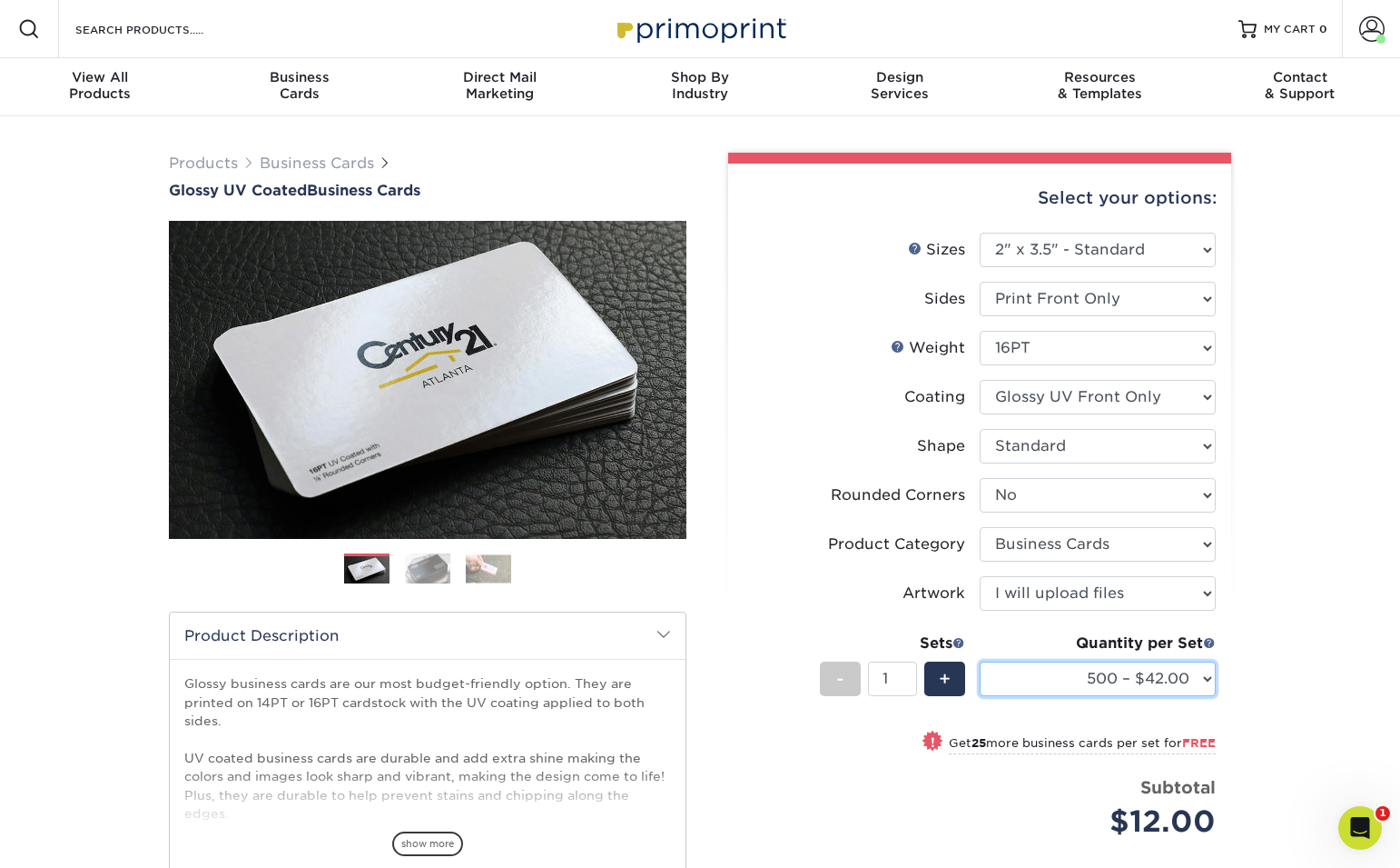
click at [980, 661] on select "25* – $12.00 50* – $12.00 100* – $12.00 250* – $21.00 500 – $42.00 1000 – $53.0…" at bounding box center [1097, 678] width 236 height 35
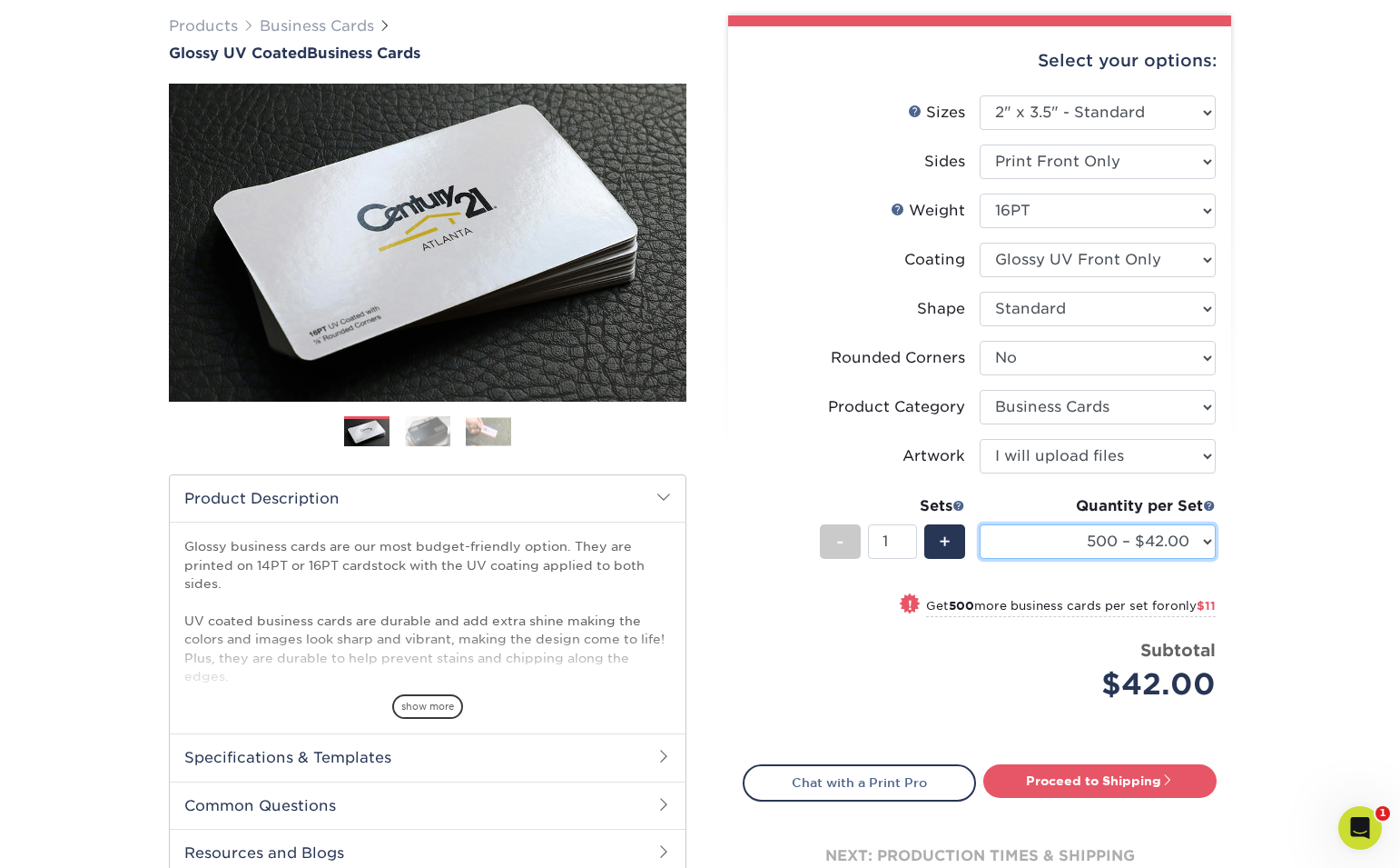
scroll to position [139, 0]
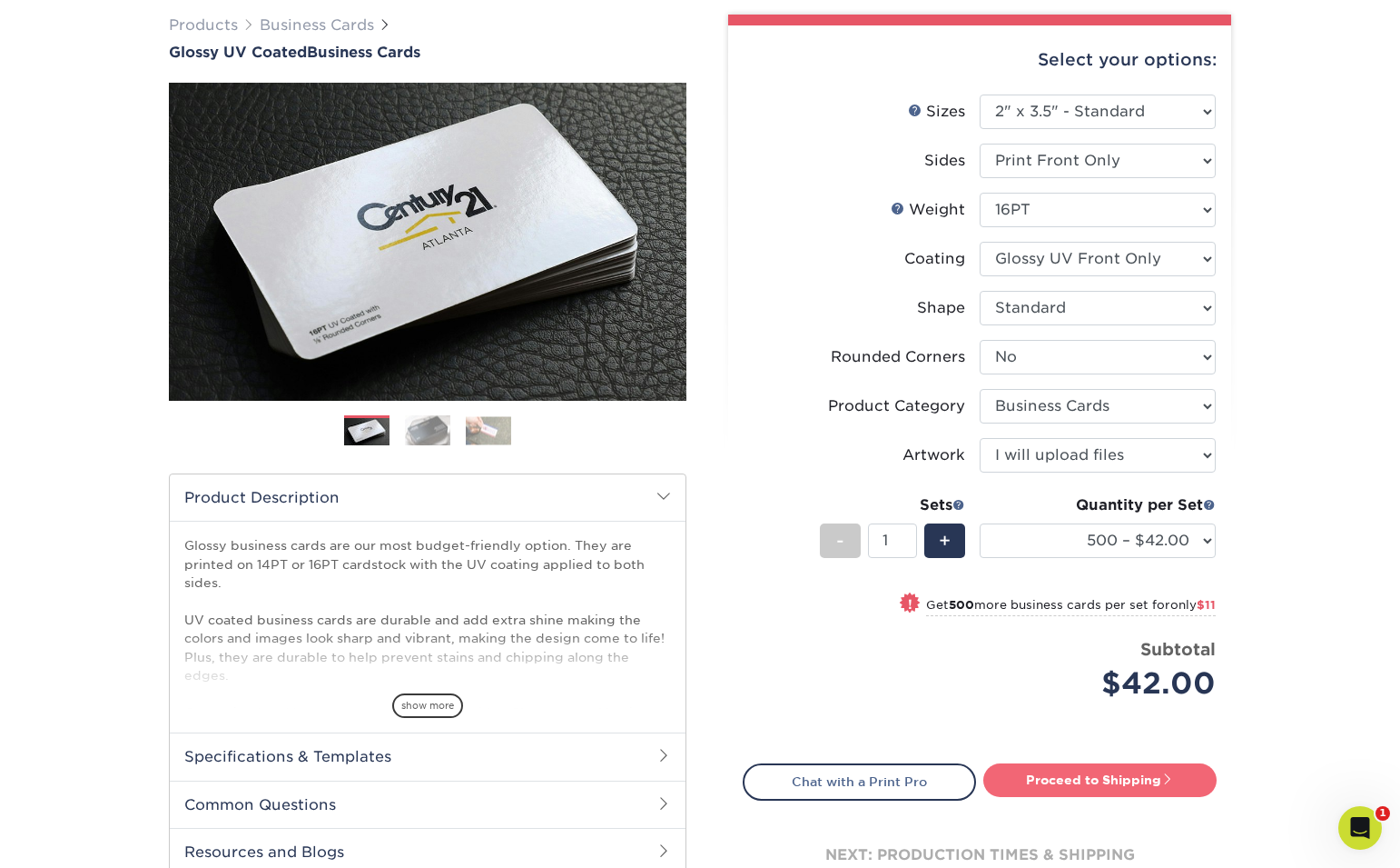
click at [1122, 782] on link "Proceed to Shipping" at bounding box center [1100, 779] width 233 height 33
type input "Set 1"
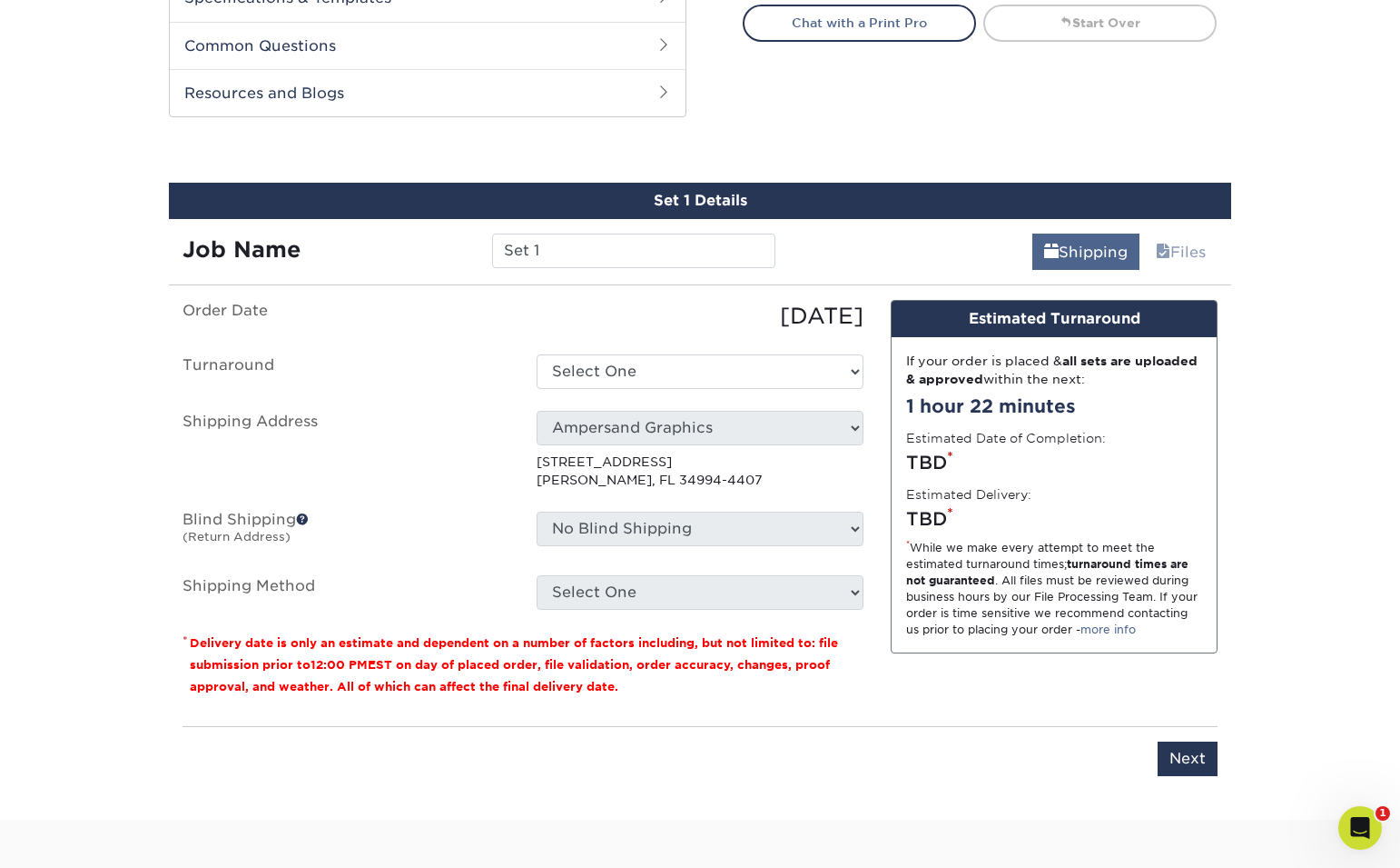
scroll to position [951, 0]
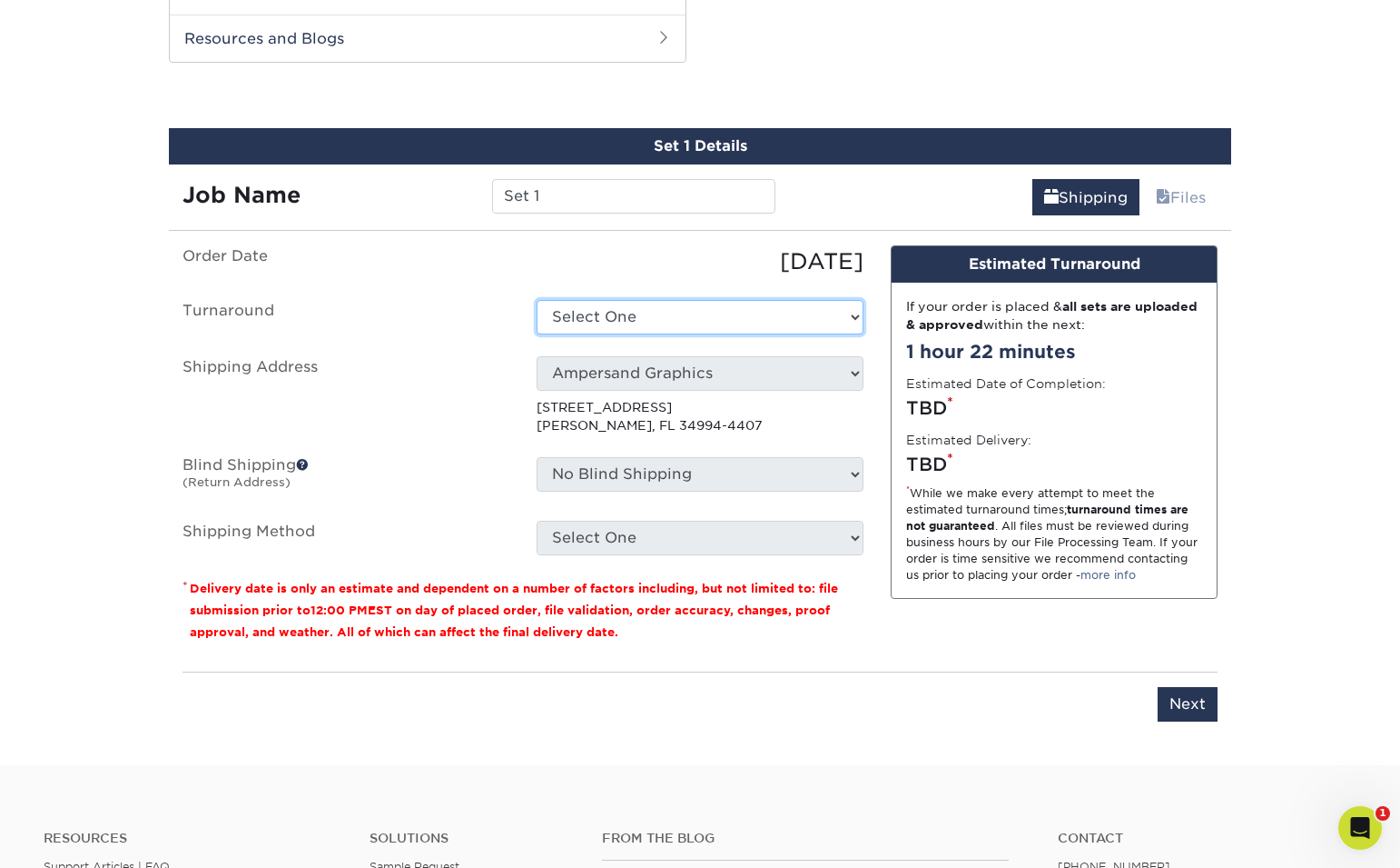
click at [727, 320] on select "Select One 2-4 Business Days 2 Day Next Business Day" at bounding box center [700, 317] width 327 height 35
select select "aceed033-6e52-4dcf-a4e3-62a72737fa53"
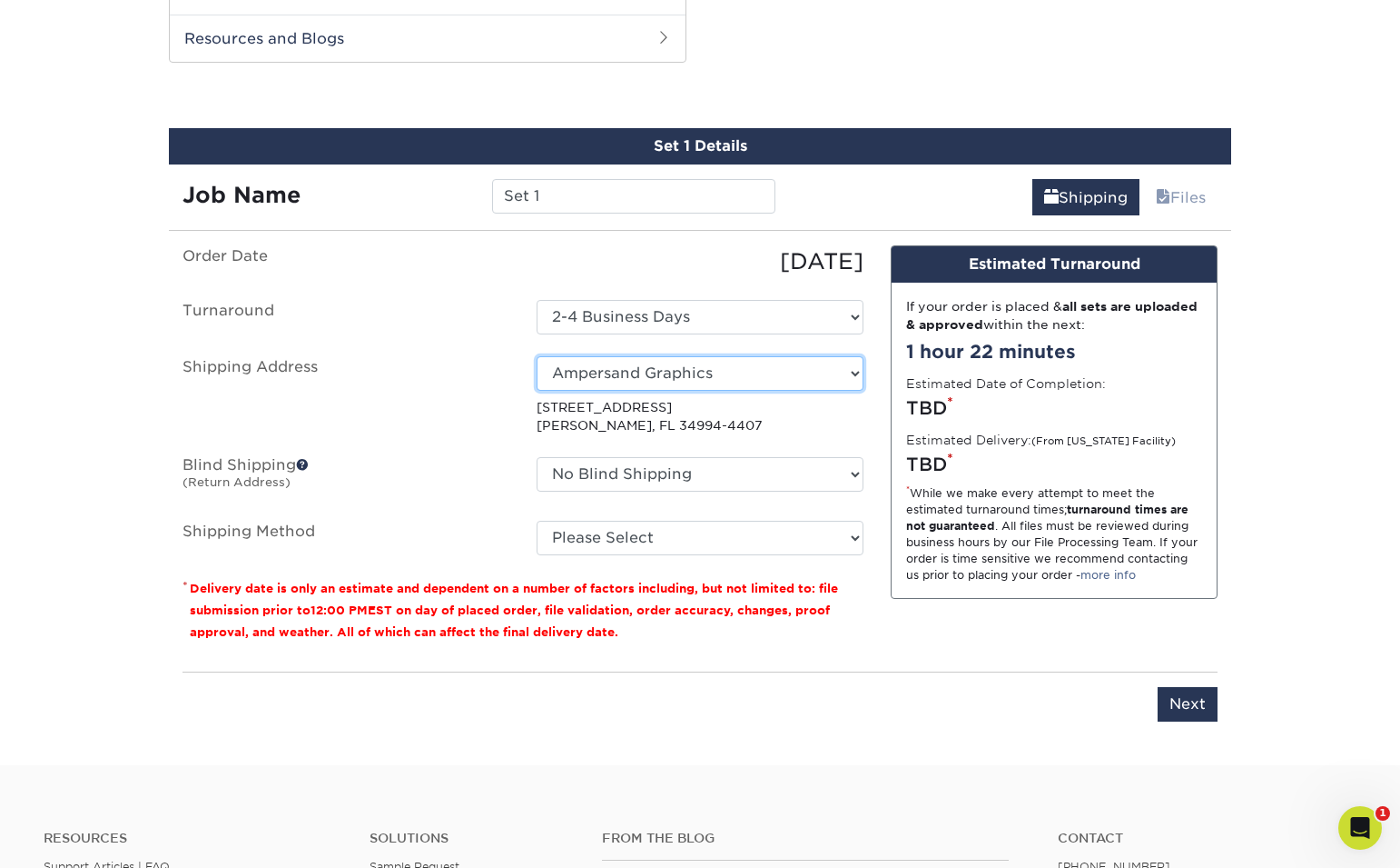
click at [768, 383] on select "Select One Ampersand Graphics + Add New Address" at bounding box center [700, 373] width 327 height 35
click at [536, 356] on select "Select One Ampersand Graphics + Add New Address" at bounding box center [700, 373] width 327 height 35
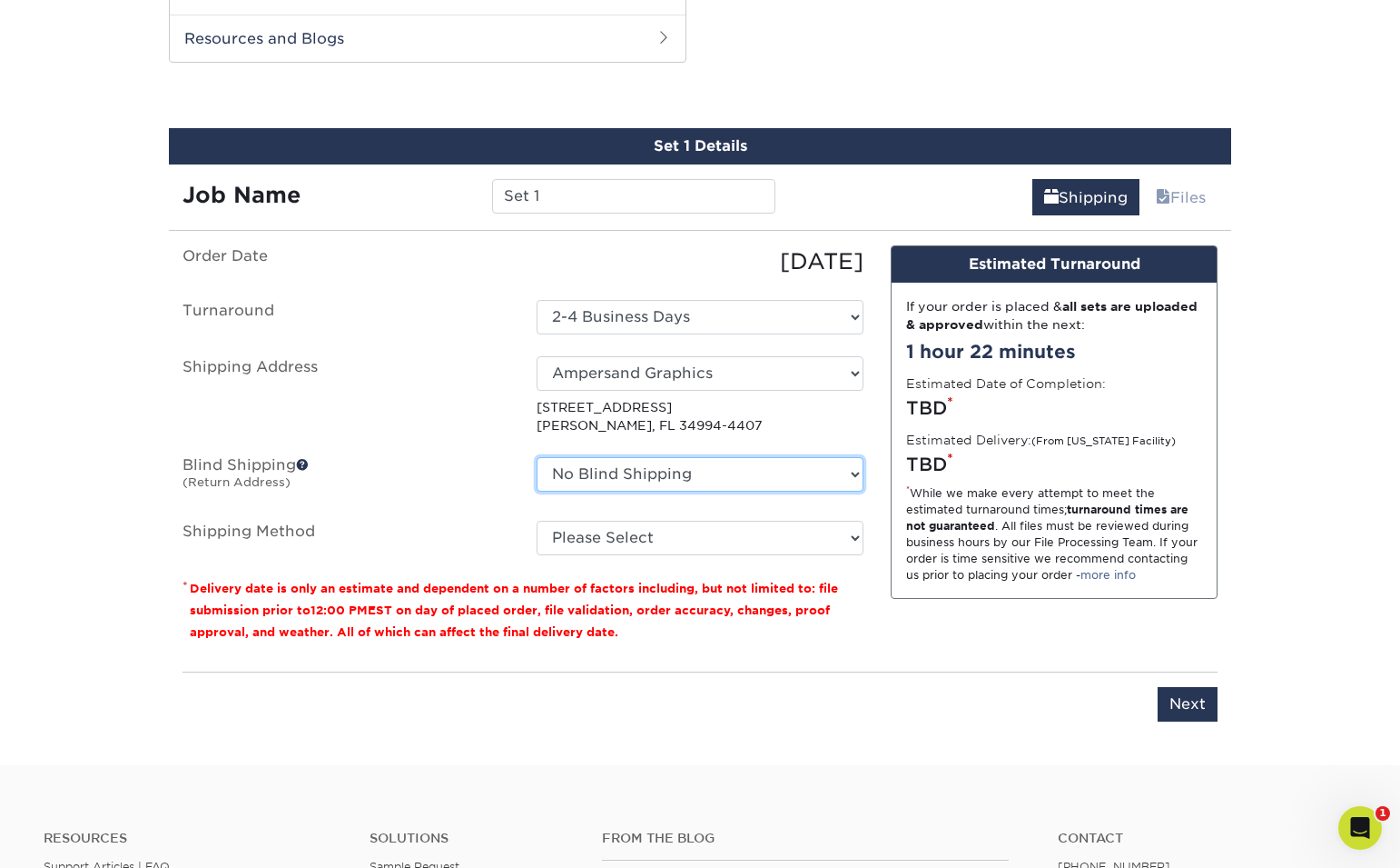
click at [742, 478] on select "No Blind Shipping Ampersand Graphics + Add New Address" at bounding box center [700, 474] width 327 height 35
click at [536, 457] on select "No Blind Shipping Ampersand Graphics + Add New Address" at bounding box center [700, 474] width 327 height 35
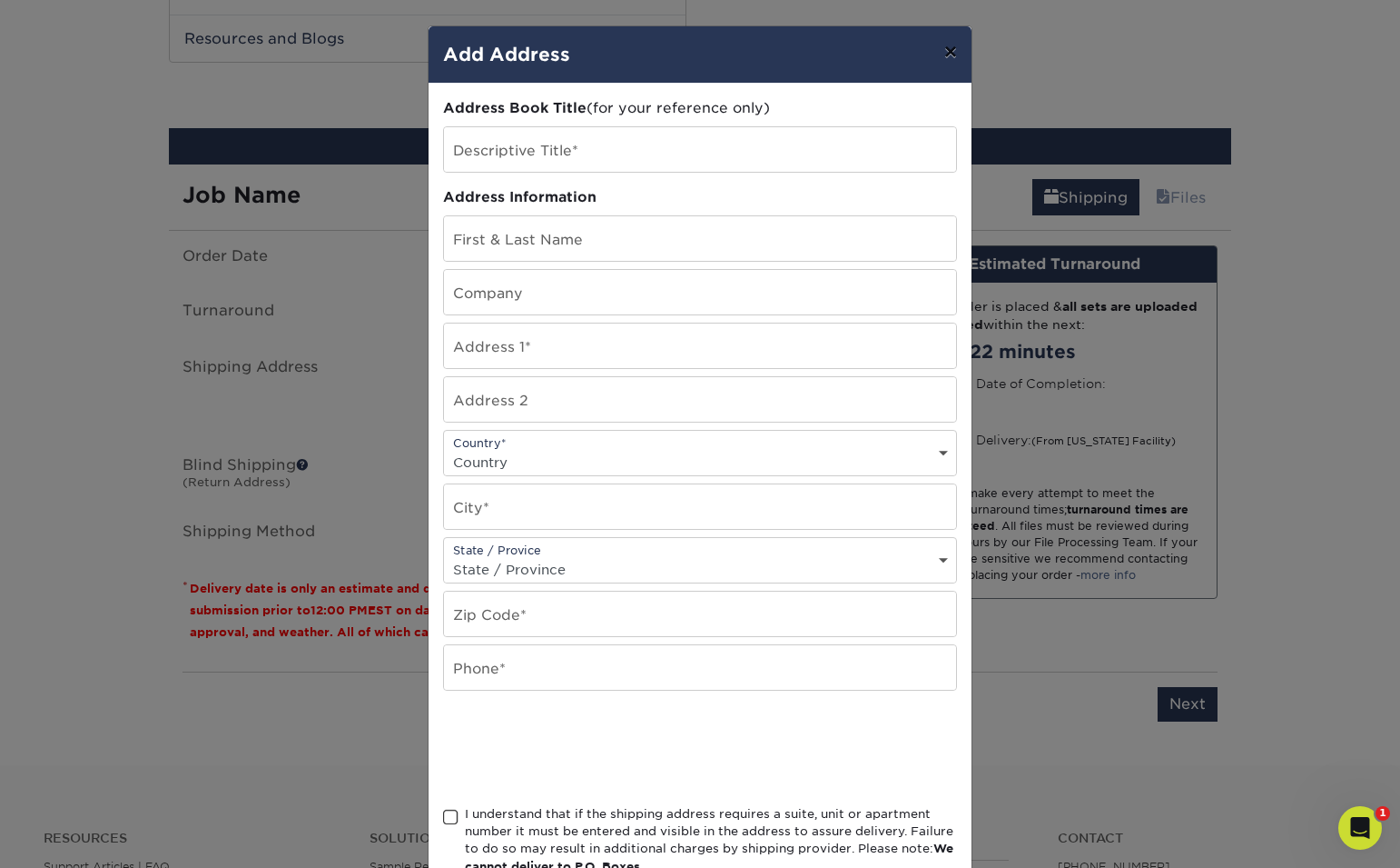
click at [942, 63] on button "×" at bounding box center [951, 51] width 42 height 50
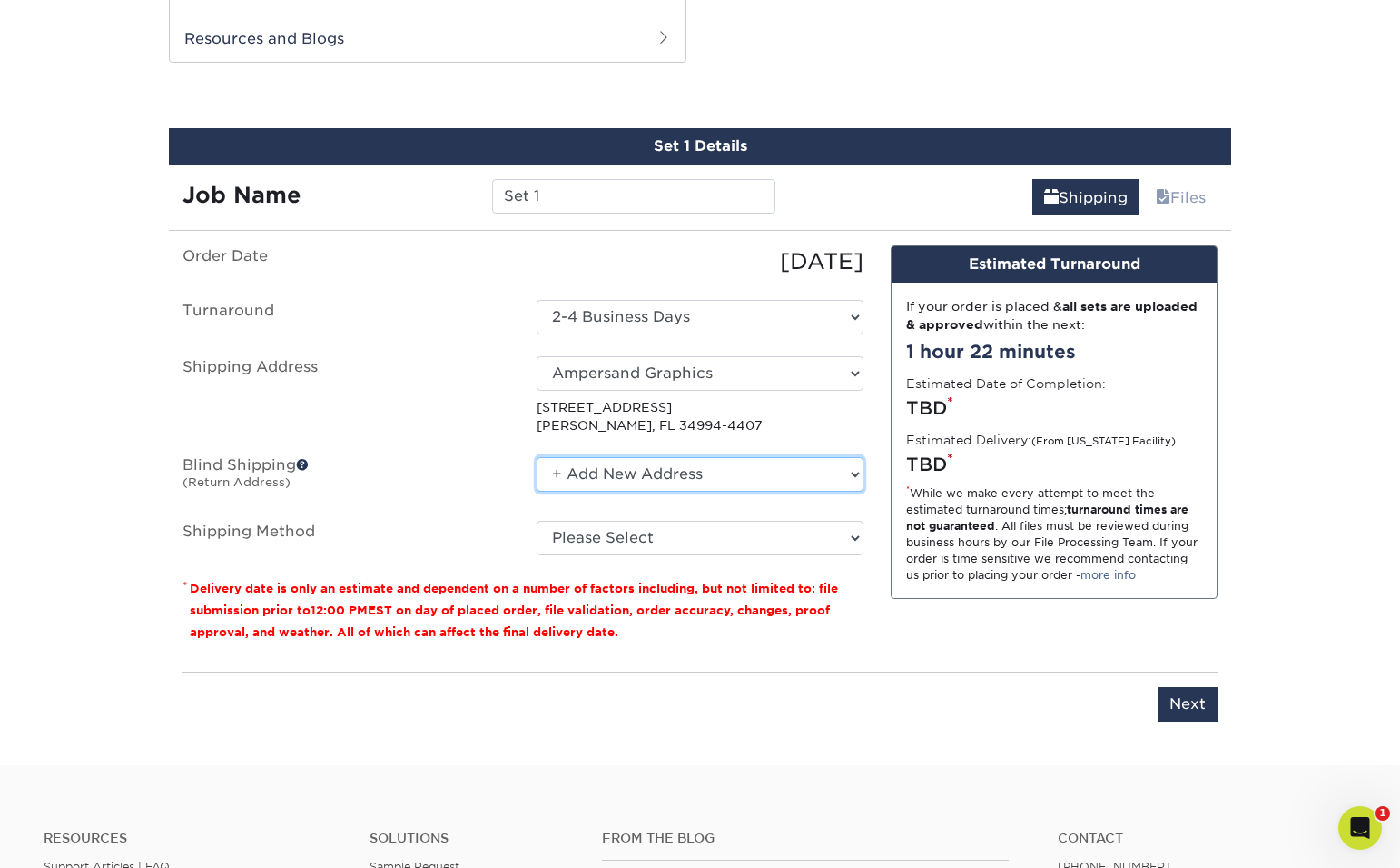
click at [758, 480] on select "No Blind Shipping Ampersand Graphics + Add New Address" at bounding box center [700, 474] width 327 height 35
select select "260382"
click at [536, 457] on select "No Blind Shipping Ampersand Graphics + Add New Address" at bounding box center [700, 474] width 327 height 35
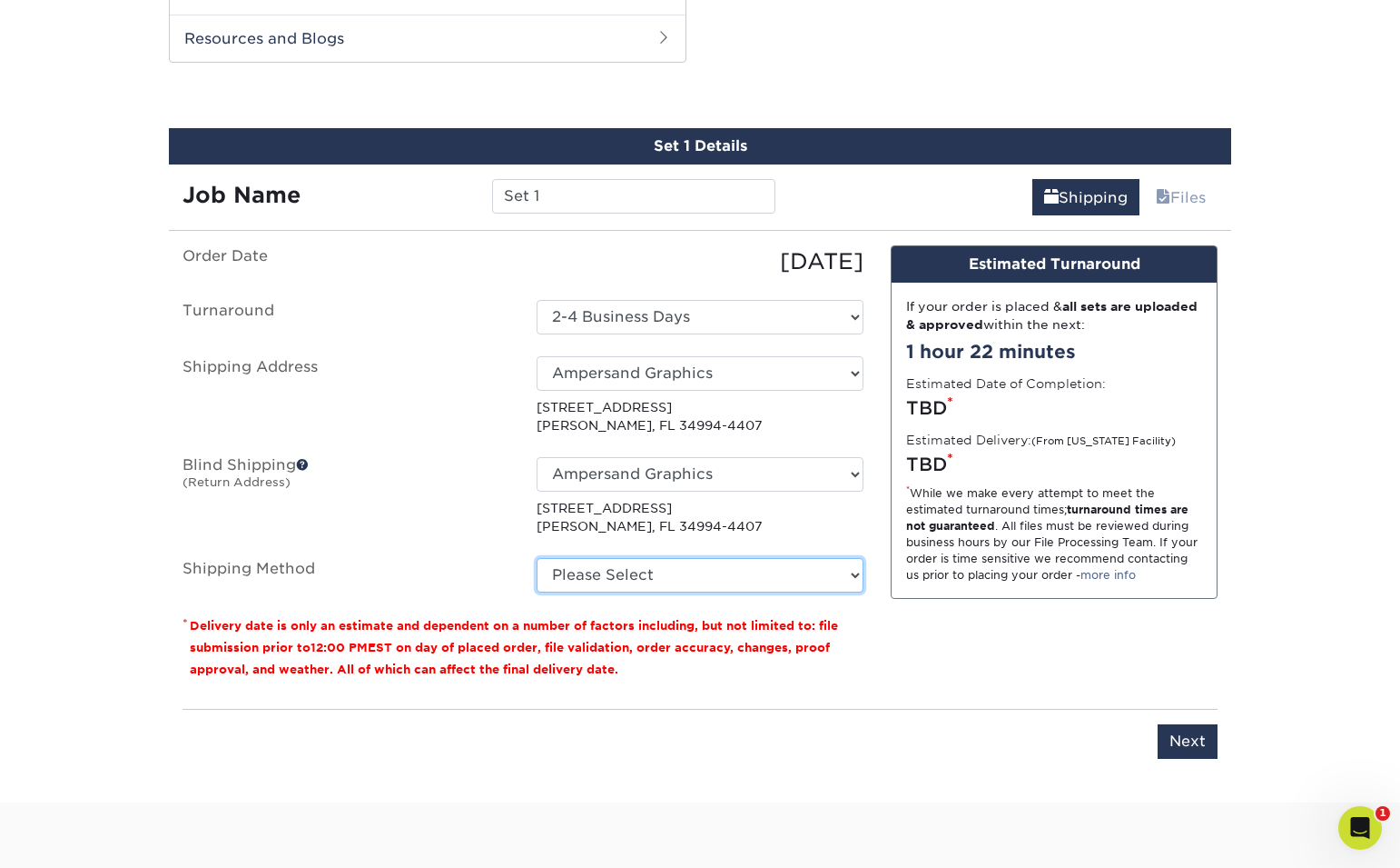
click at [713, 575] on select "Please Select Ground Shipping (+$8.96) 3 Day Shipping Service (+$15.34) 2 Day A…" at bounding box center [700, 575] width 327 height 35
select select "03"
click at [536, 558] on select "Please Select Ground Shipping (+$8.96) 3 Day Shipping Service (+$15.34) 2 Day A…" at bounding box center [700, 575] width 327 height 35
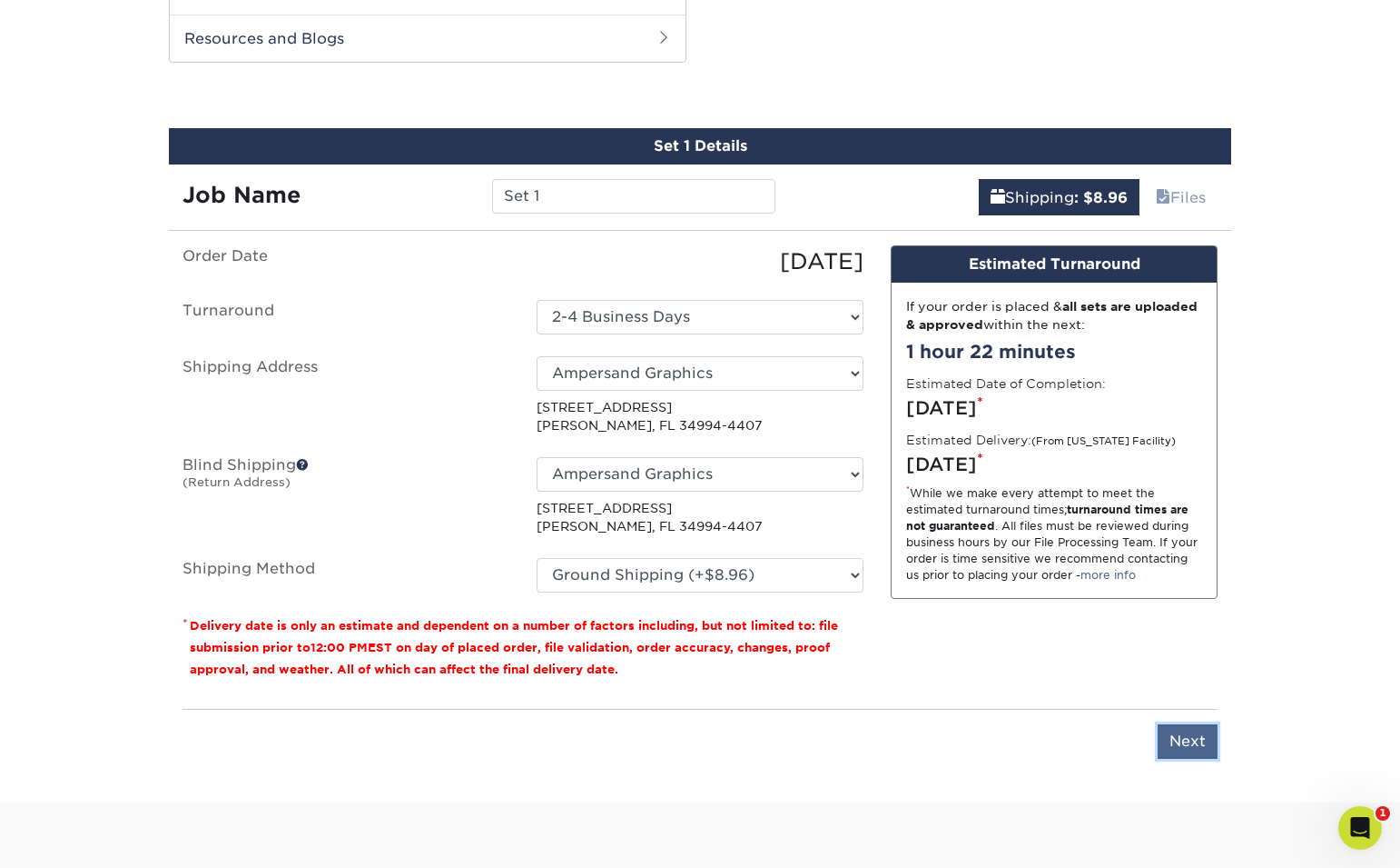
click at [1193, 739] on input "Next" at bounding box center [1187, 741] width 60 height 35
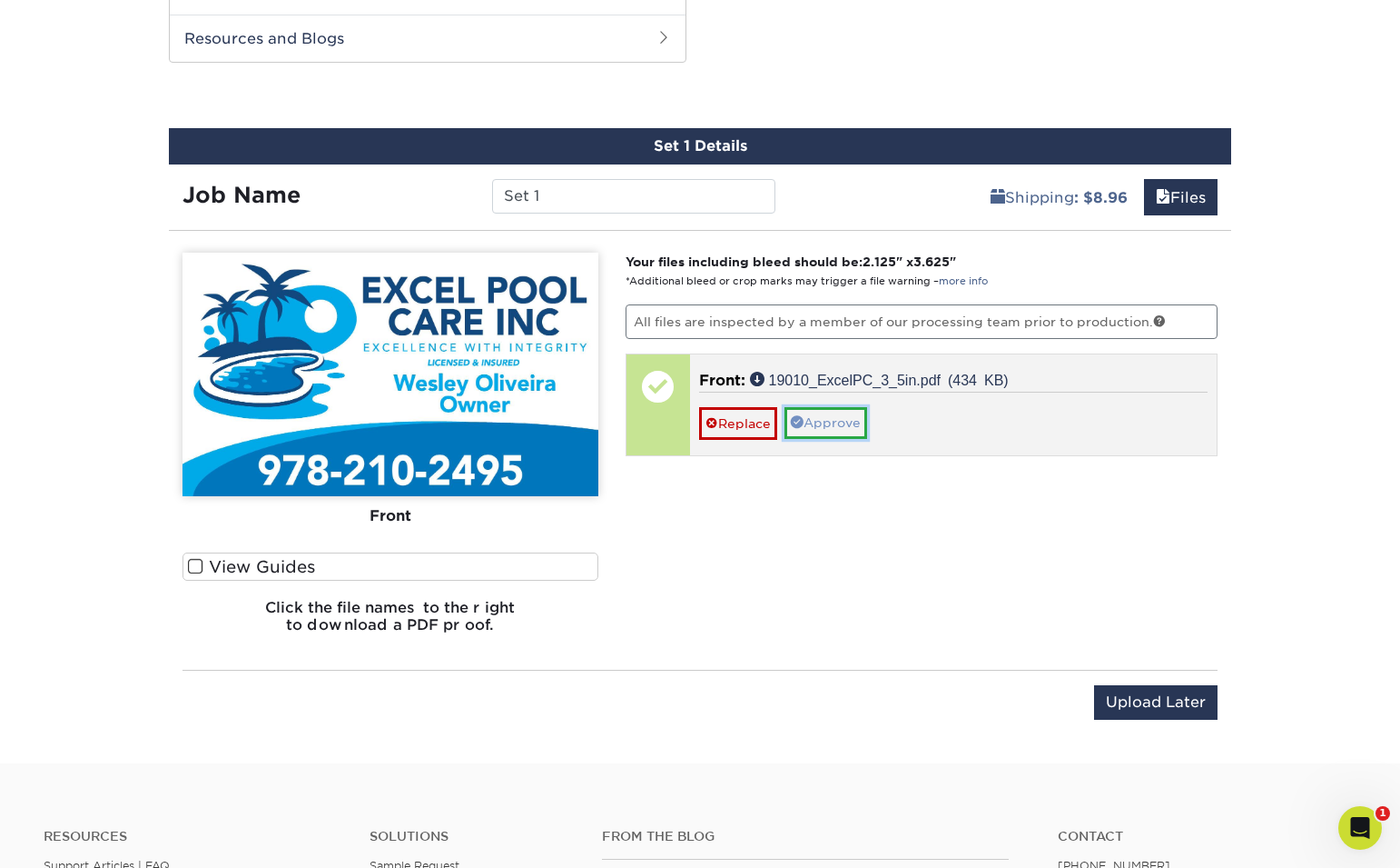
click at [829, 426] on link "Approve" at bounding box center [826, 422] width 83 height 31
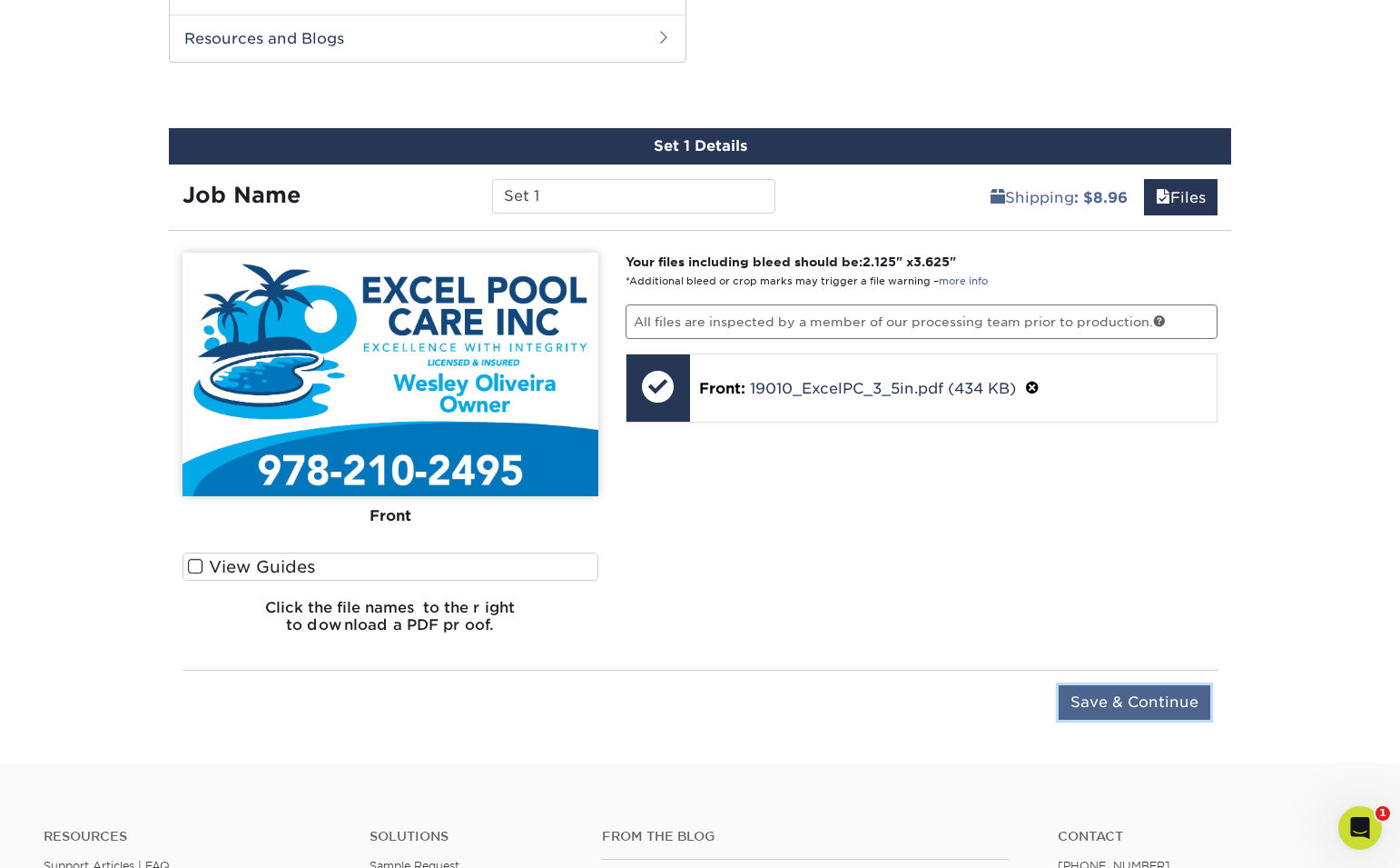
click at [1118, 707] on input "Save & Continue" at bounding box center [1134, 702] width 151 height 35
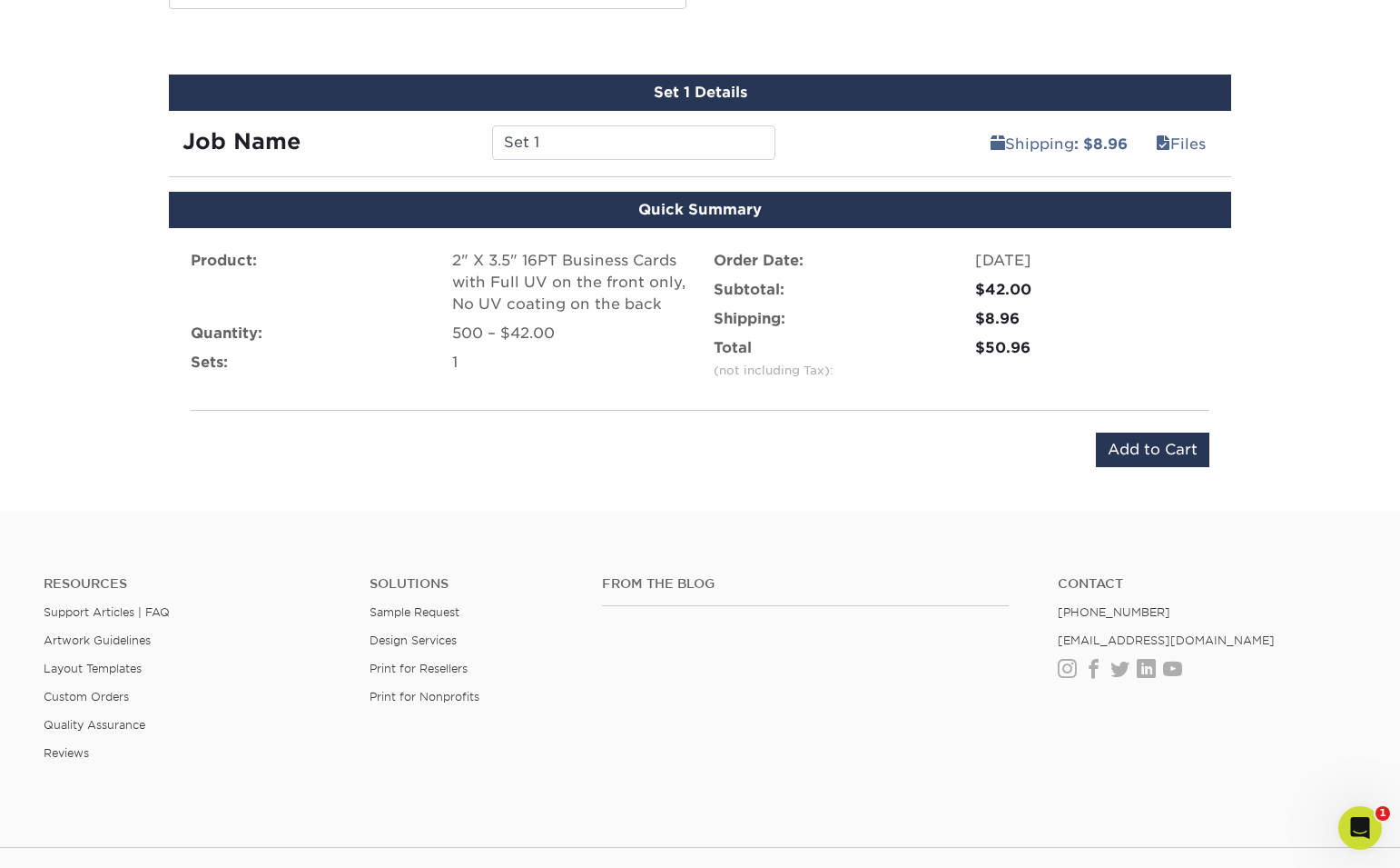
scroll to position [999, 0]
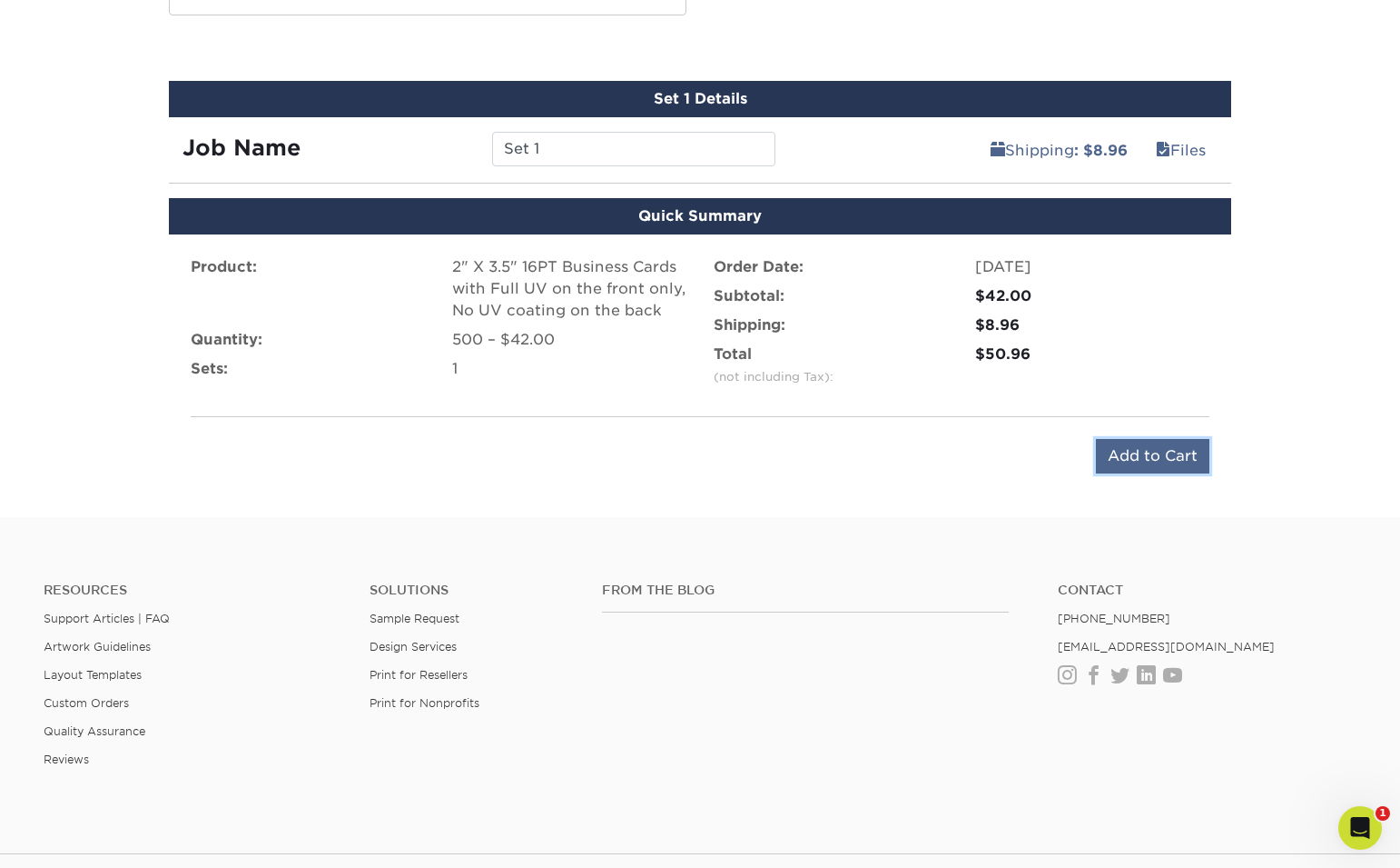
click at [1119, 465] on input "Add to Cart" at bounding box center [1153, 455] width 114 height 35
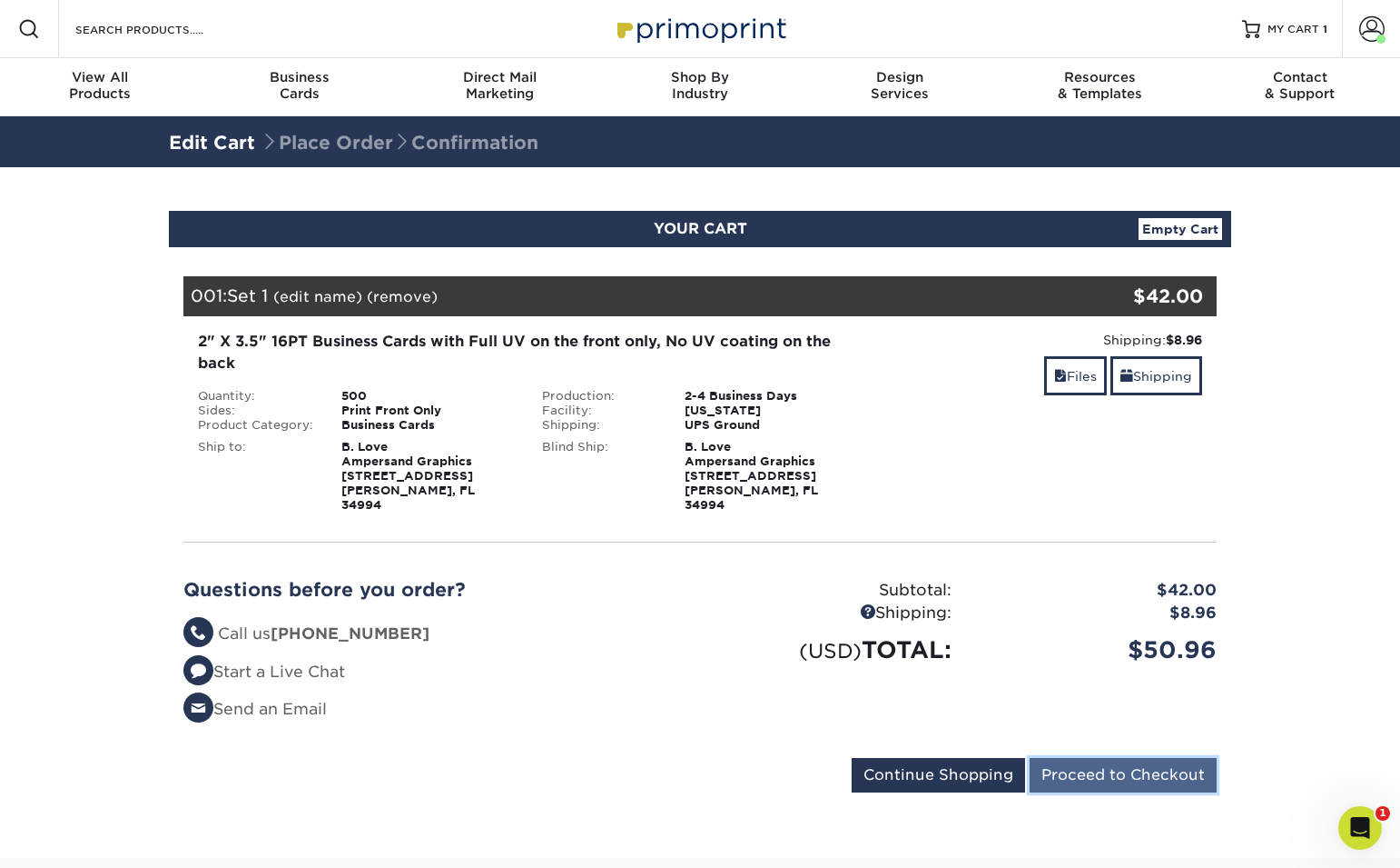
click at [1101, 767] on input "Proceed to Checkout" at bounding box center [1123, 775] width 187 height 35
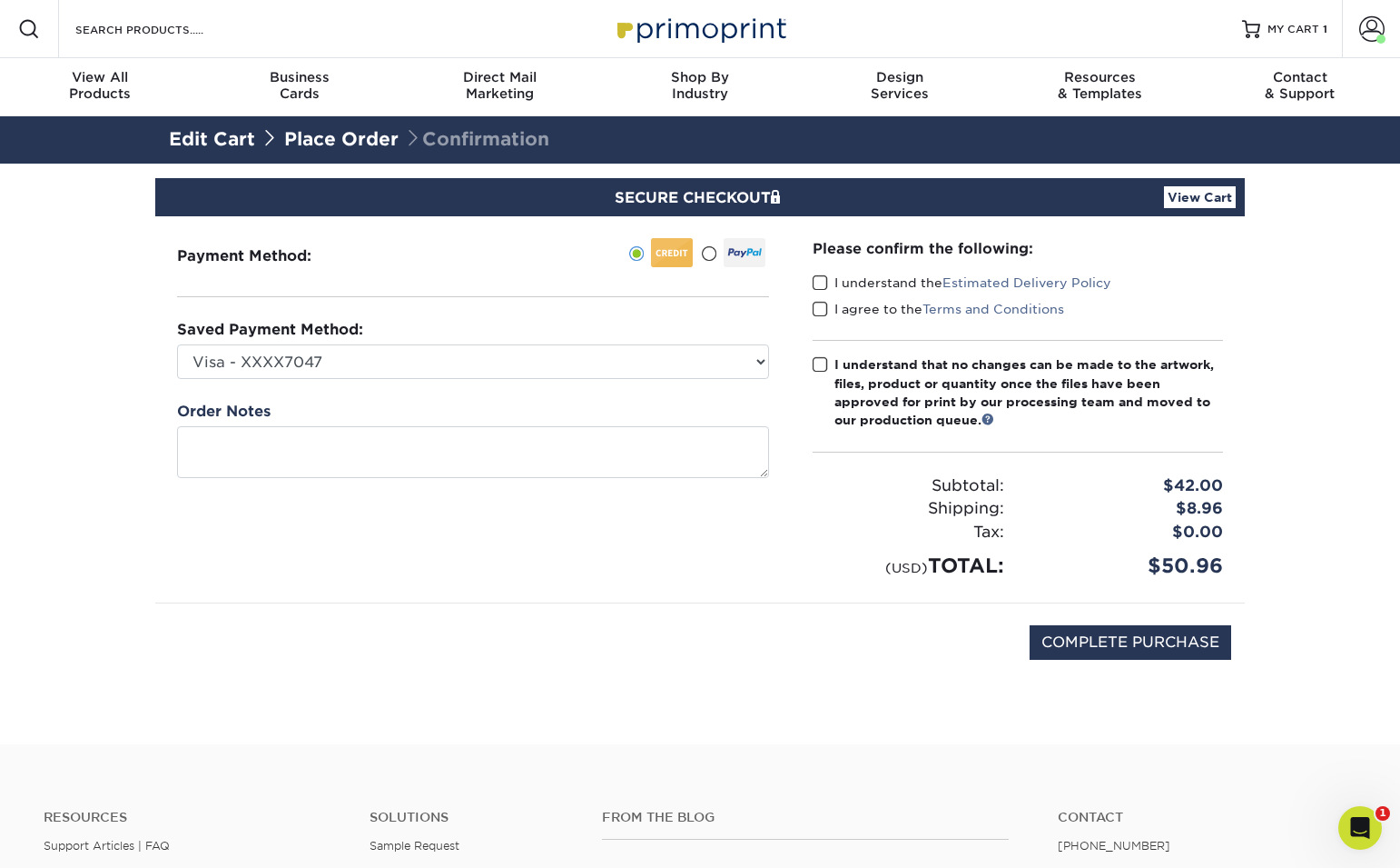
click at [316, 137] on link "Place Order" at bounding box center [341, 139] width 115 height 22
click at [216, 147] on link "Edit Cart" at bounding box center [212, 139] width 86 height 22
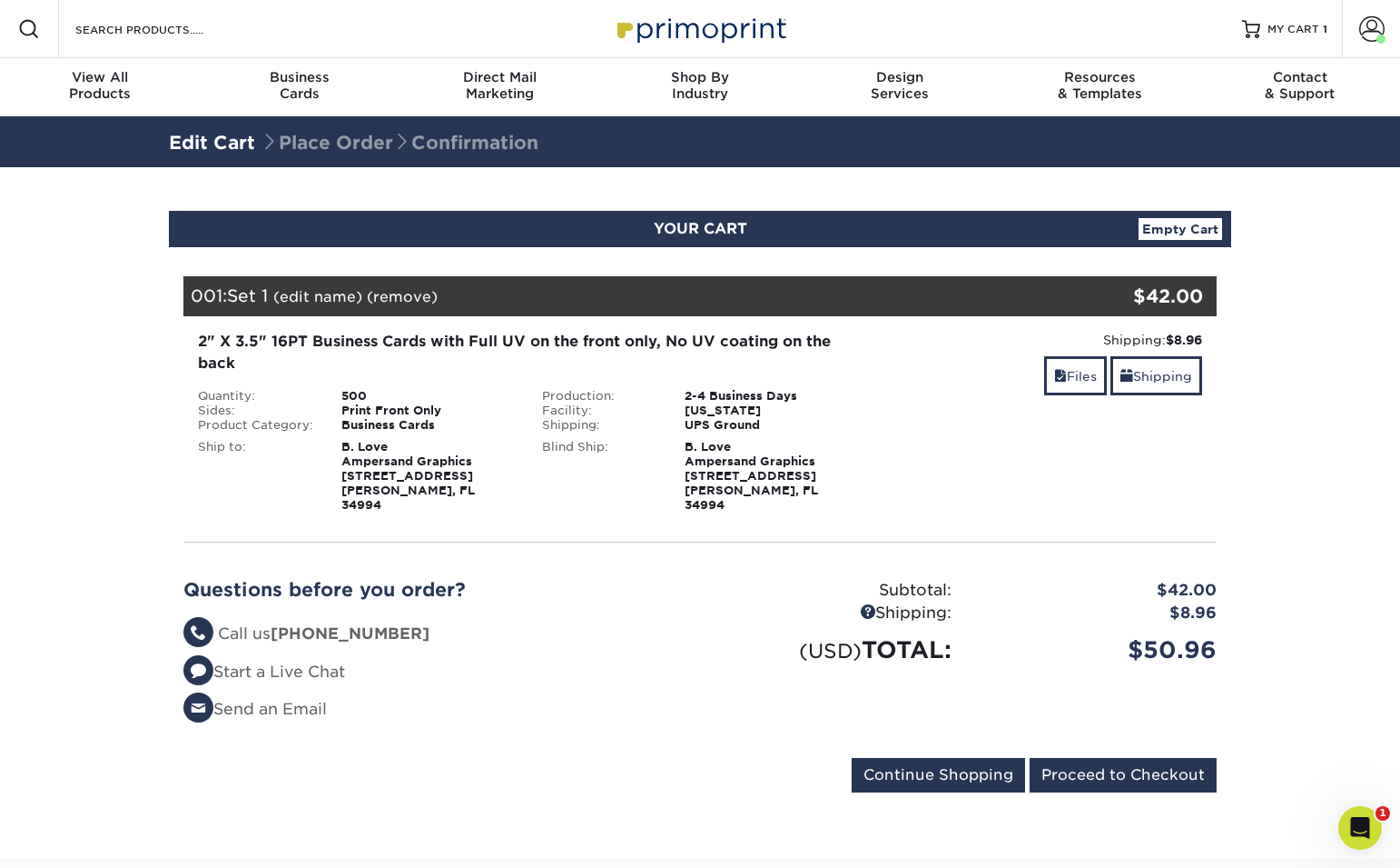
click at [321, 298] on link "(edit name)" at bounding box center [318, 296] width 89 height 17
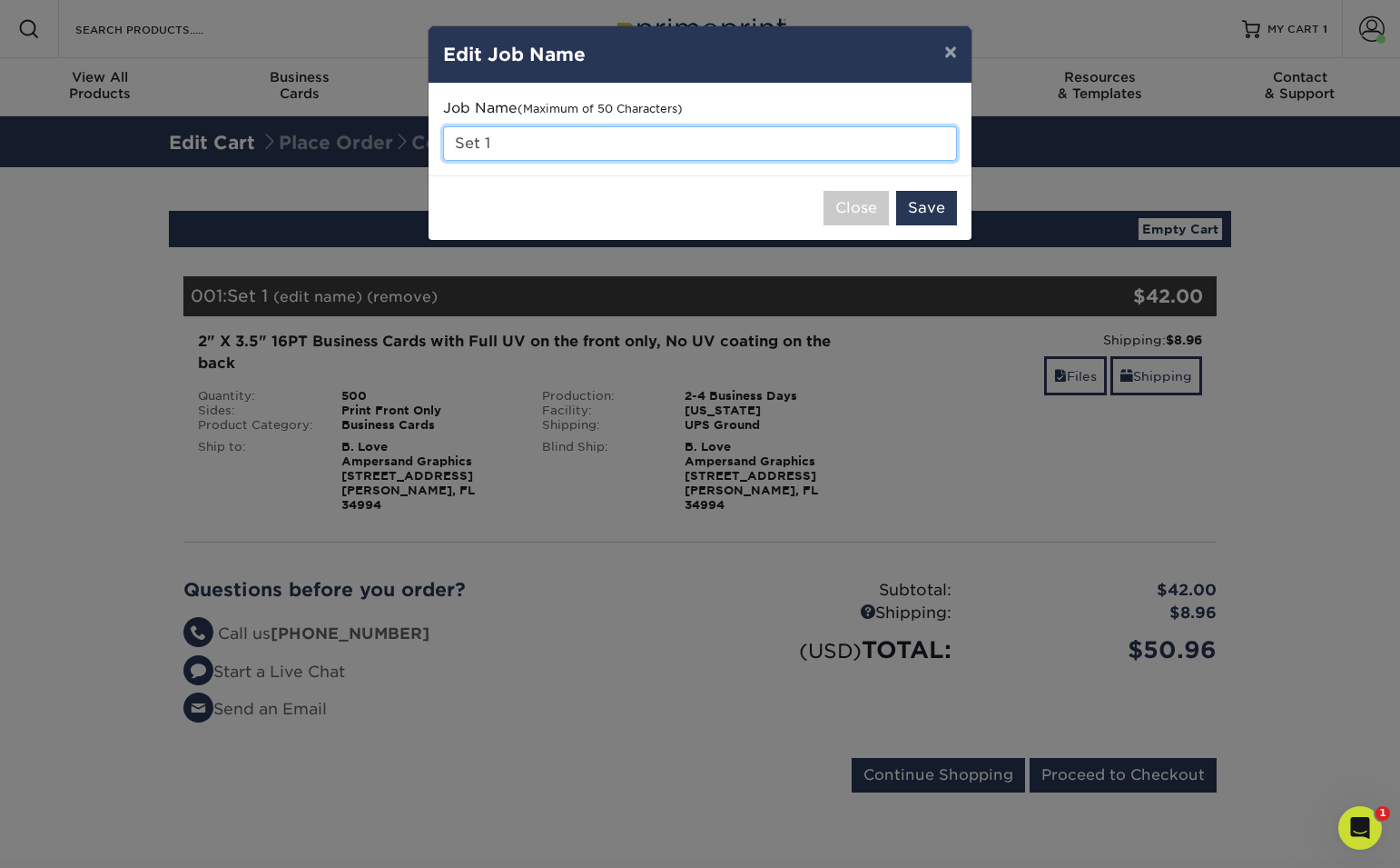
click at [511, 143] on input "Set 1" at bounding box center [700, 144] width 514 height 35
type input "S"
type input "K"
type input "Excel Pool Care"
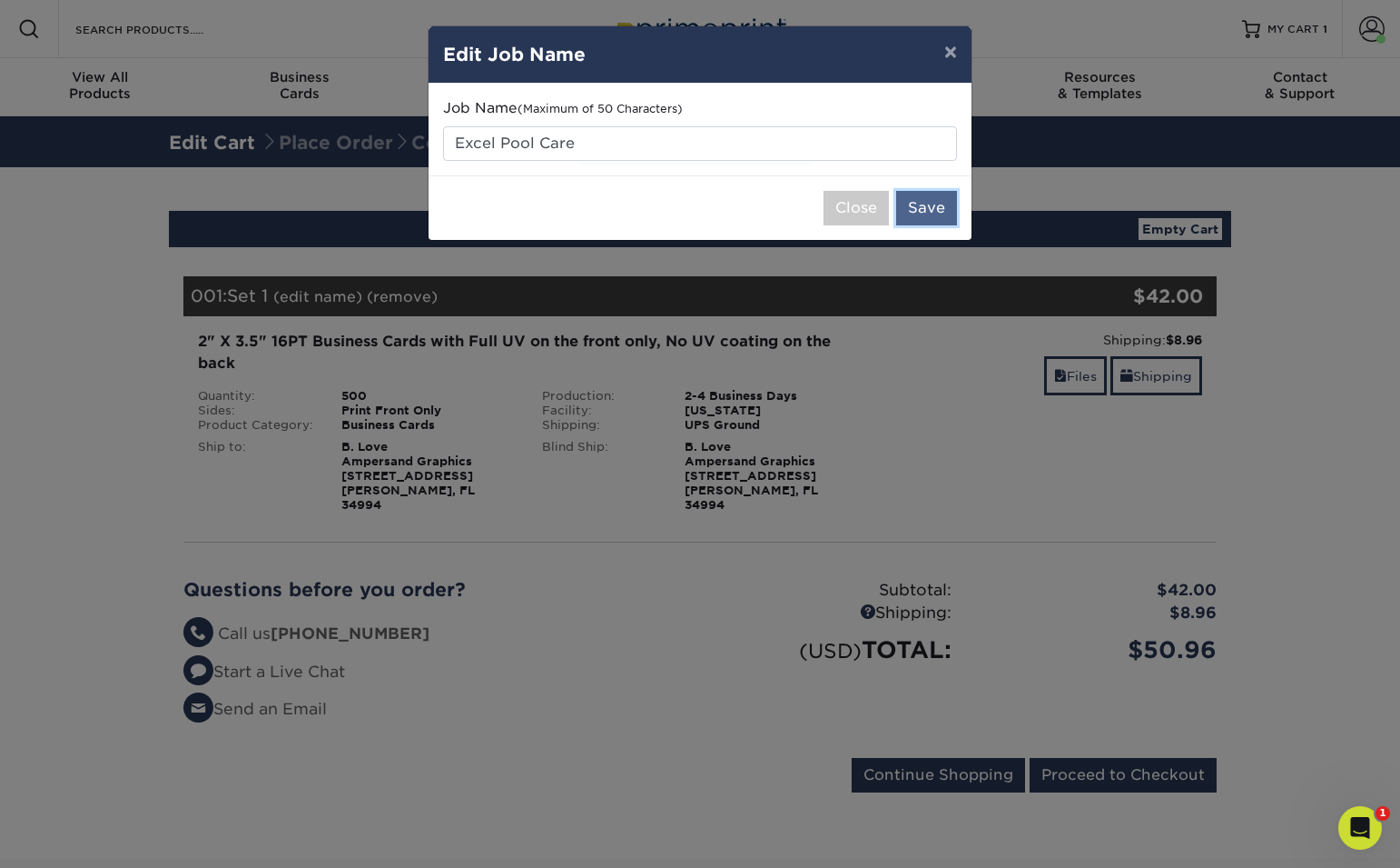
click at [928, 213] on button "Save" at bounding box center [926, 208] width 60 height 35
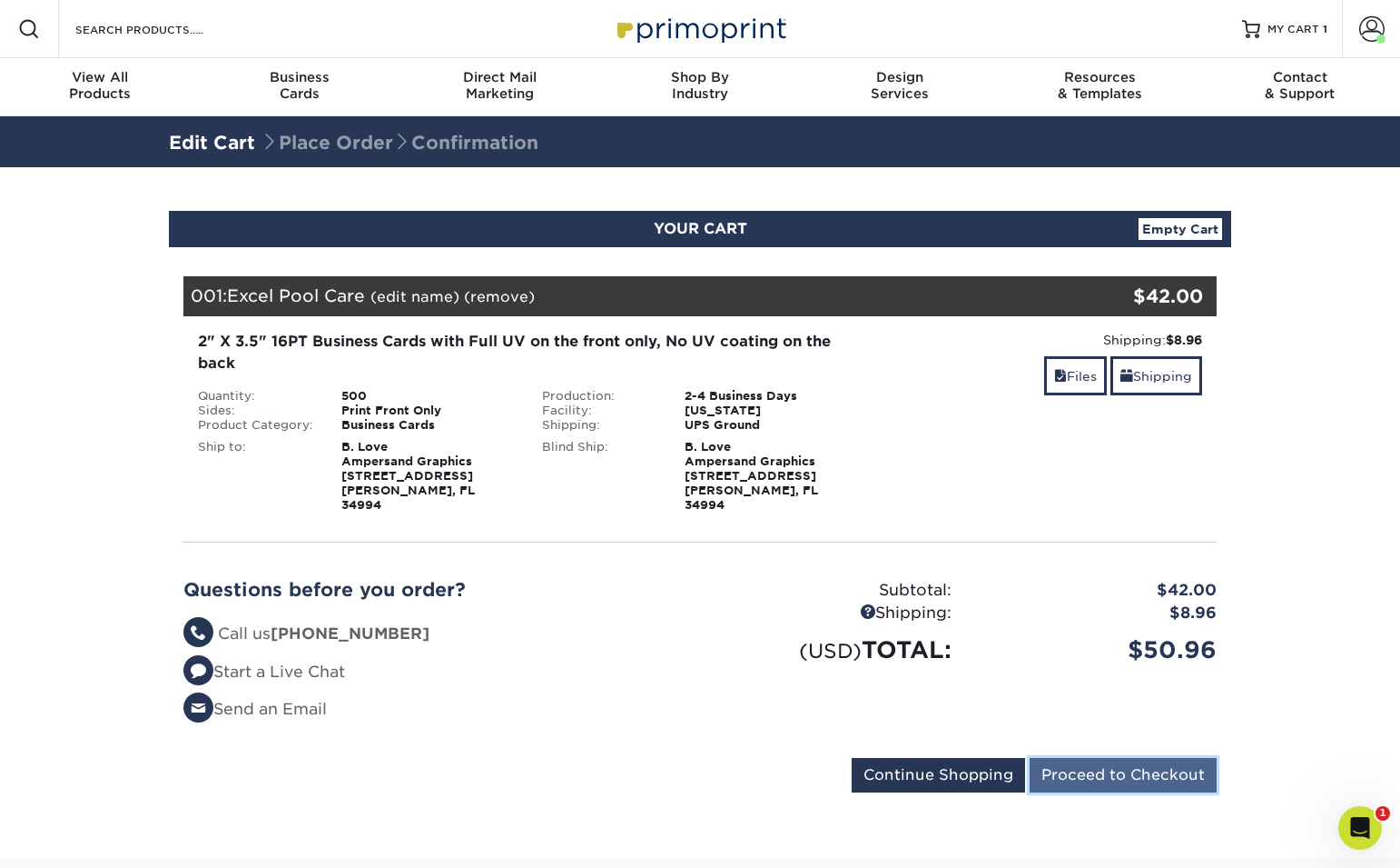
click at [1103, 769] on input "Proceed to Checkout" at bounding box center [1123, 775] width 187 height 35
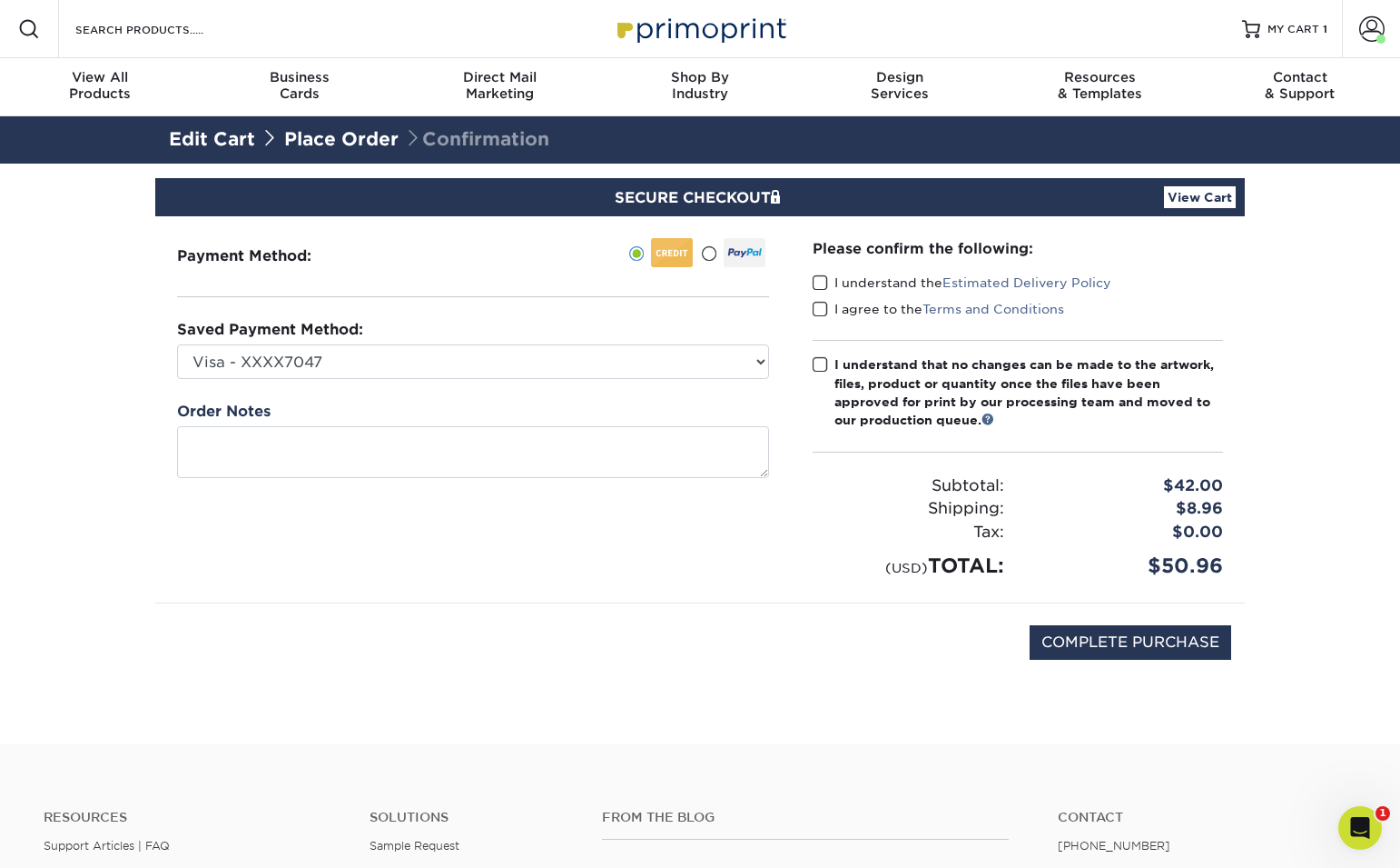
click at [815, 278] on span at bounding box center [820, 282] width 16 height 17
click at [0, 0] on input "I understand the Estimated Delivery Policy" at bounding box center [0, 0] width 0 height 0
click at [820, 315] on span at bounding box center [820, 309] width 16 height 17
click at [0, 0] on input "I agree to the Terms and Conditions" at bounding box center [0, 0] width 0 height 0
click at [815, 365] on span at bounding box center [820, 364] width 16 height 17
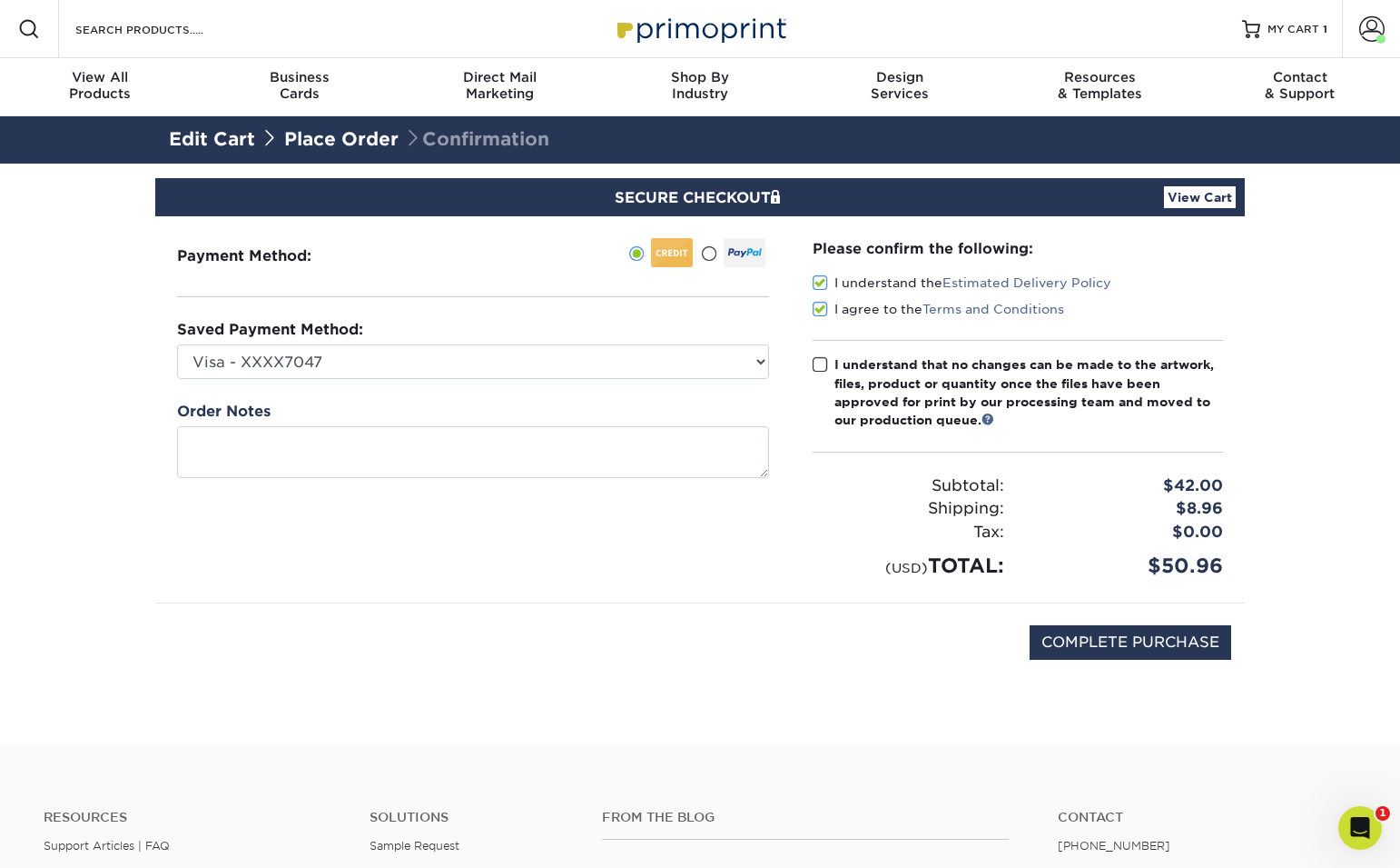
click at [0, 0] on input "I understand that no changes can be made to the artwork, files, product or quan…" at bounding box center [0, 0] width 0 height 0
click at [1123, 650] on input "COMPLETE PURCHASE" at bounding box center [1131, 641] width 202 height 35
type input "PROCESSING, PLEASE WAIT..."
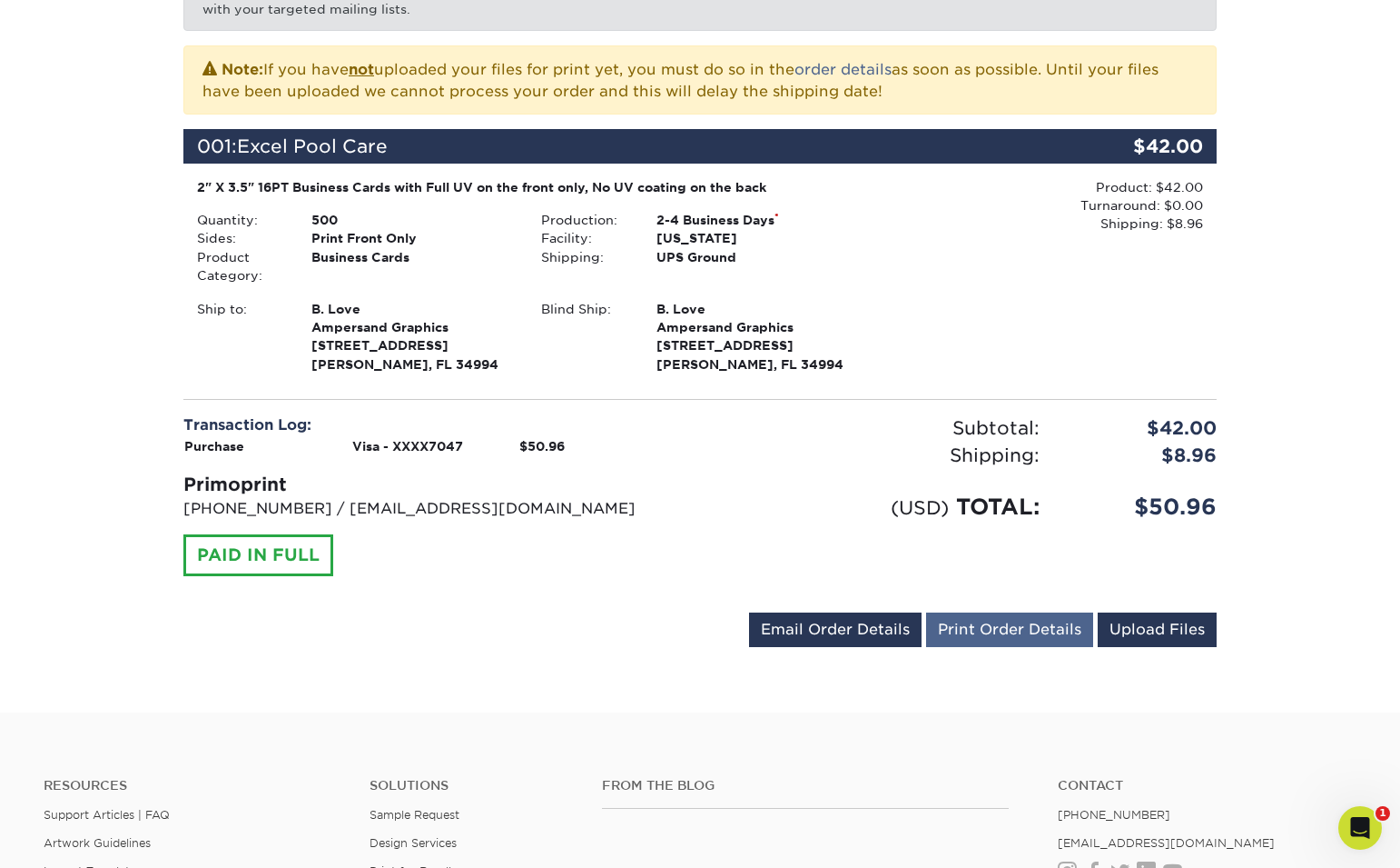
scroll to position [386, 0]
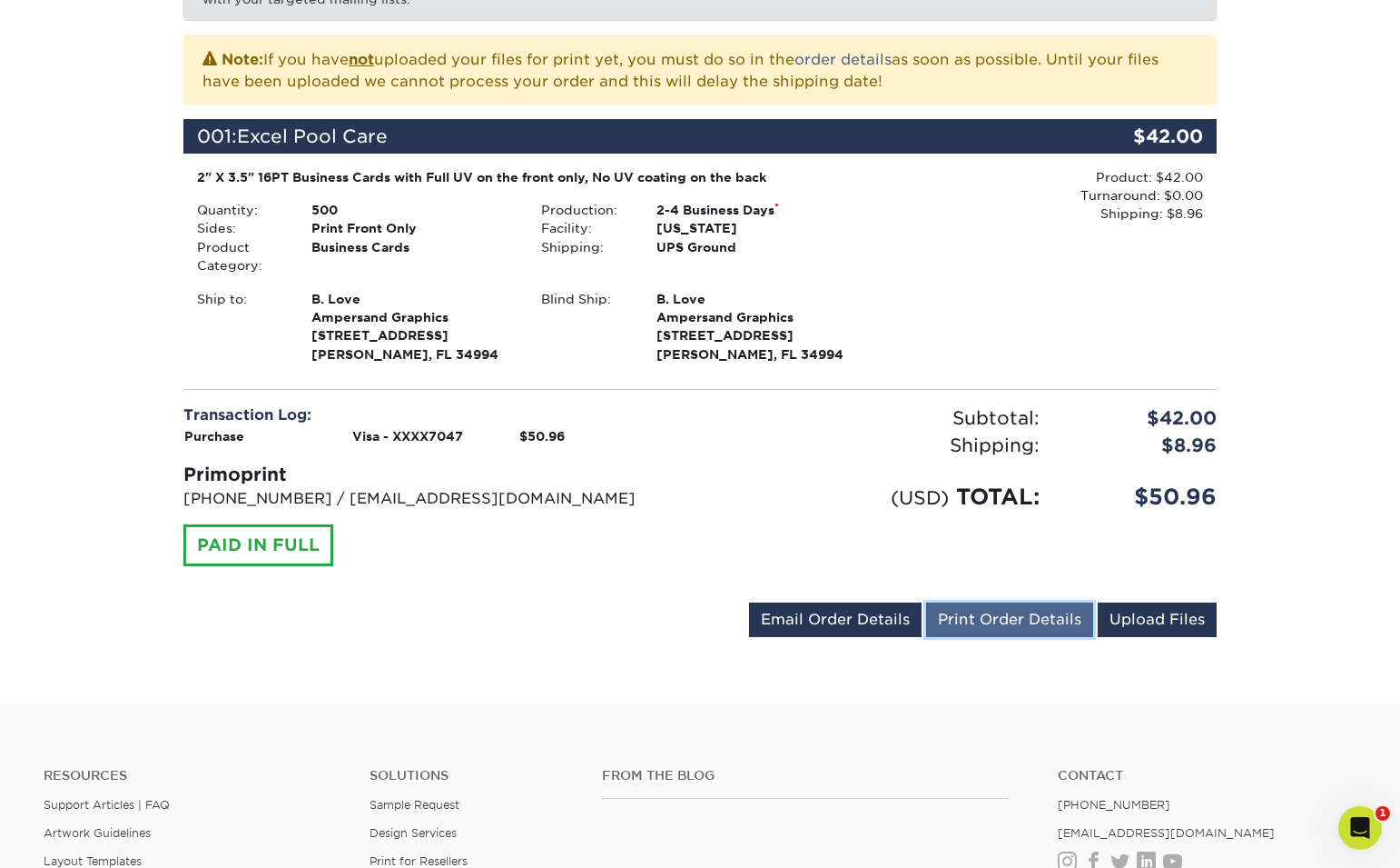
click at [998, 621] on link "Print Order Details" at bounding box center [1009, 620] width 167 height 35
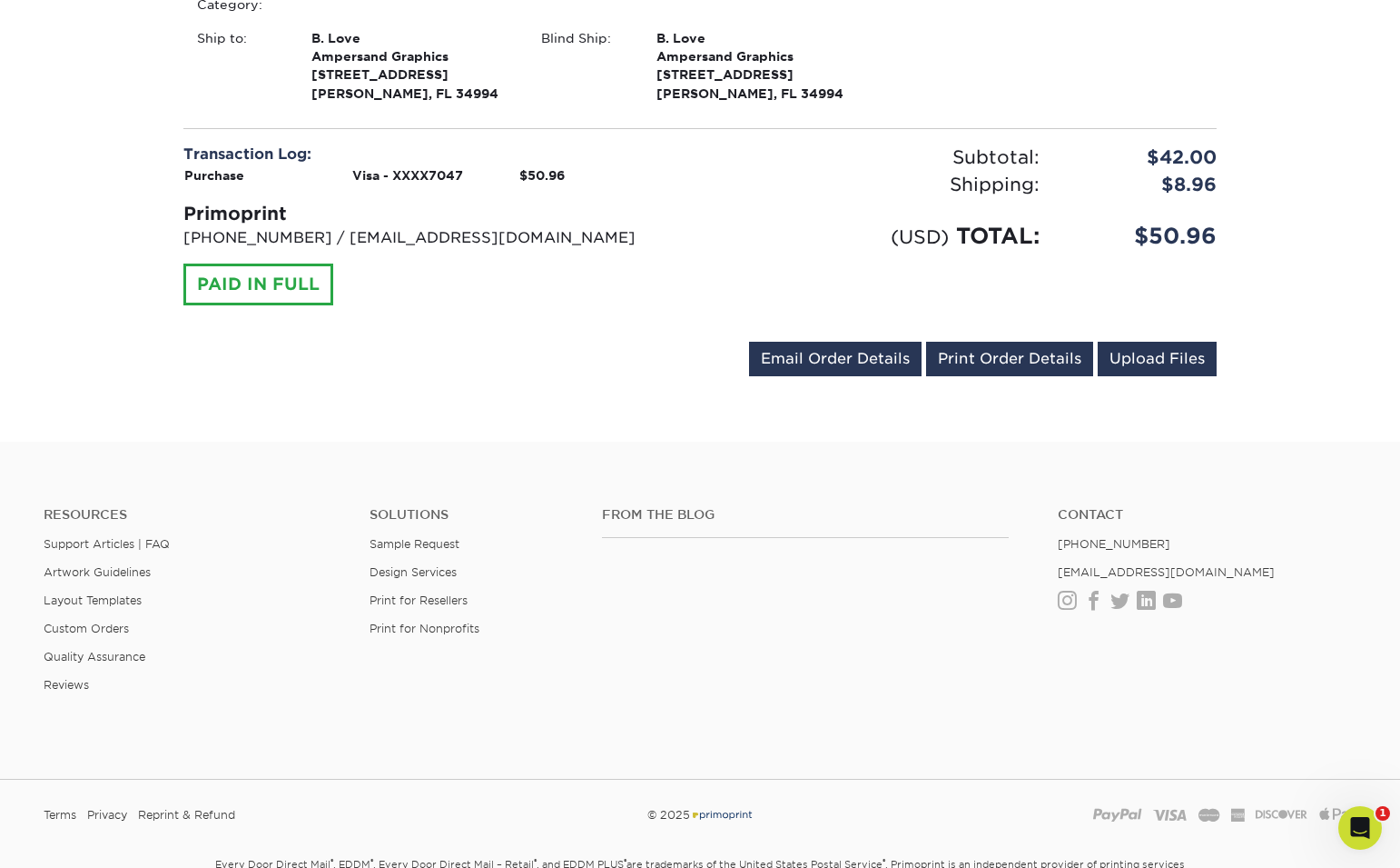
scroll to position [752, 0]
